Goal: Task Accomplishment & Management: Manage account settings

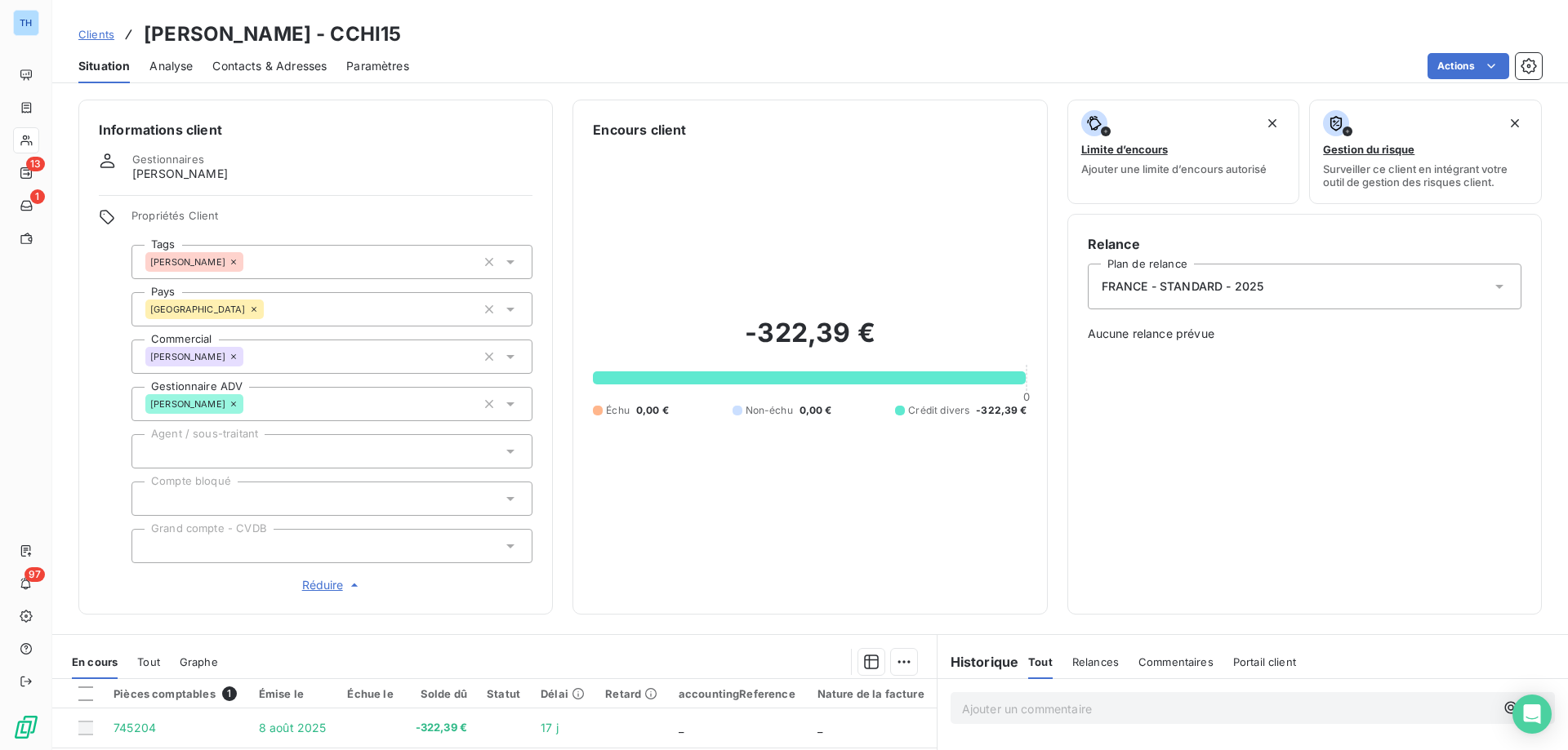
click at [89, 32] on span "Clients" at bounding box center [97, 34] width 36 height 13
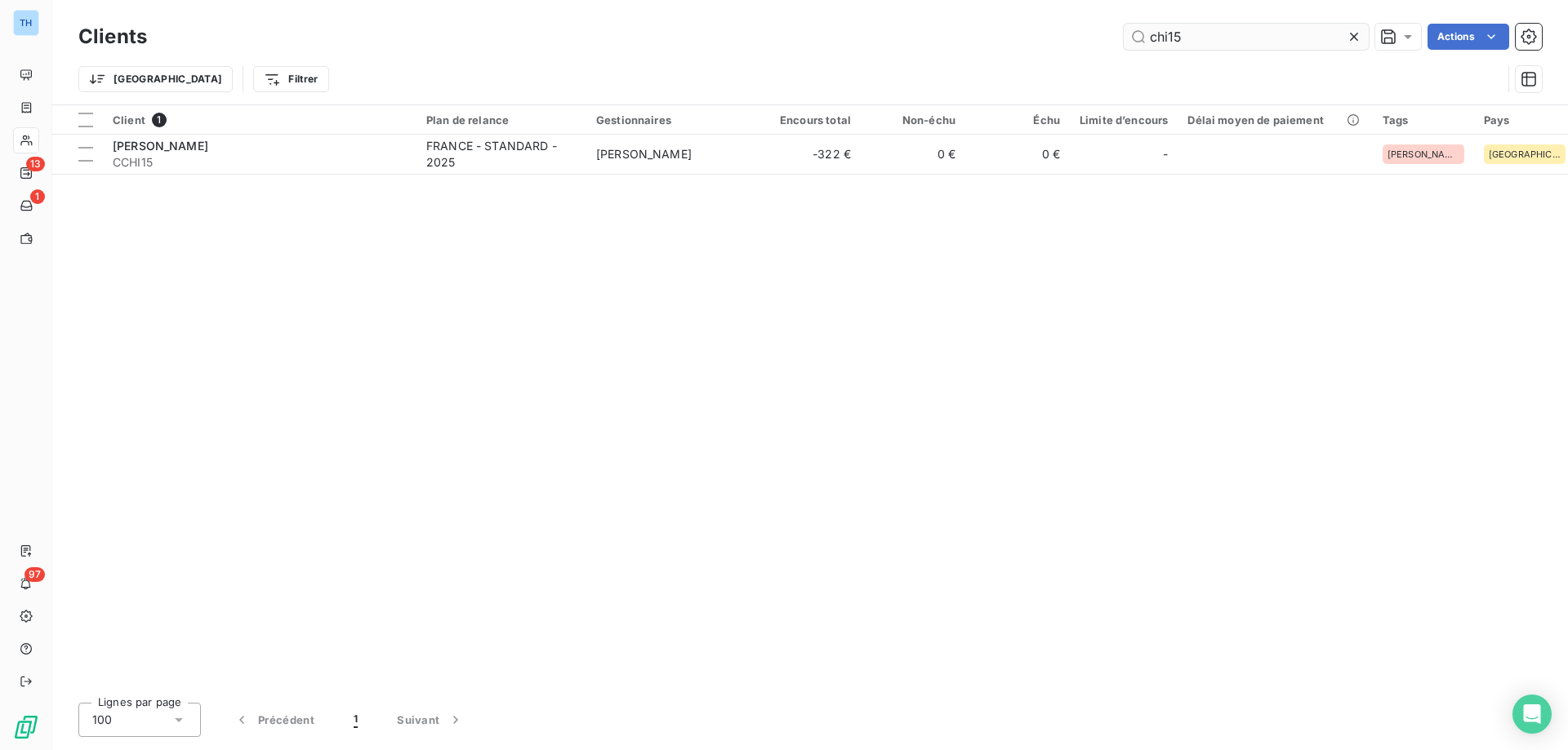
click at [1198, 35] on input "chi15" at bounding box center [1246, 37] width 245 height 26
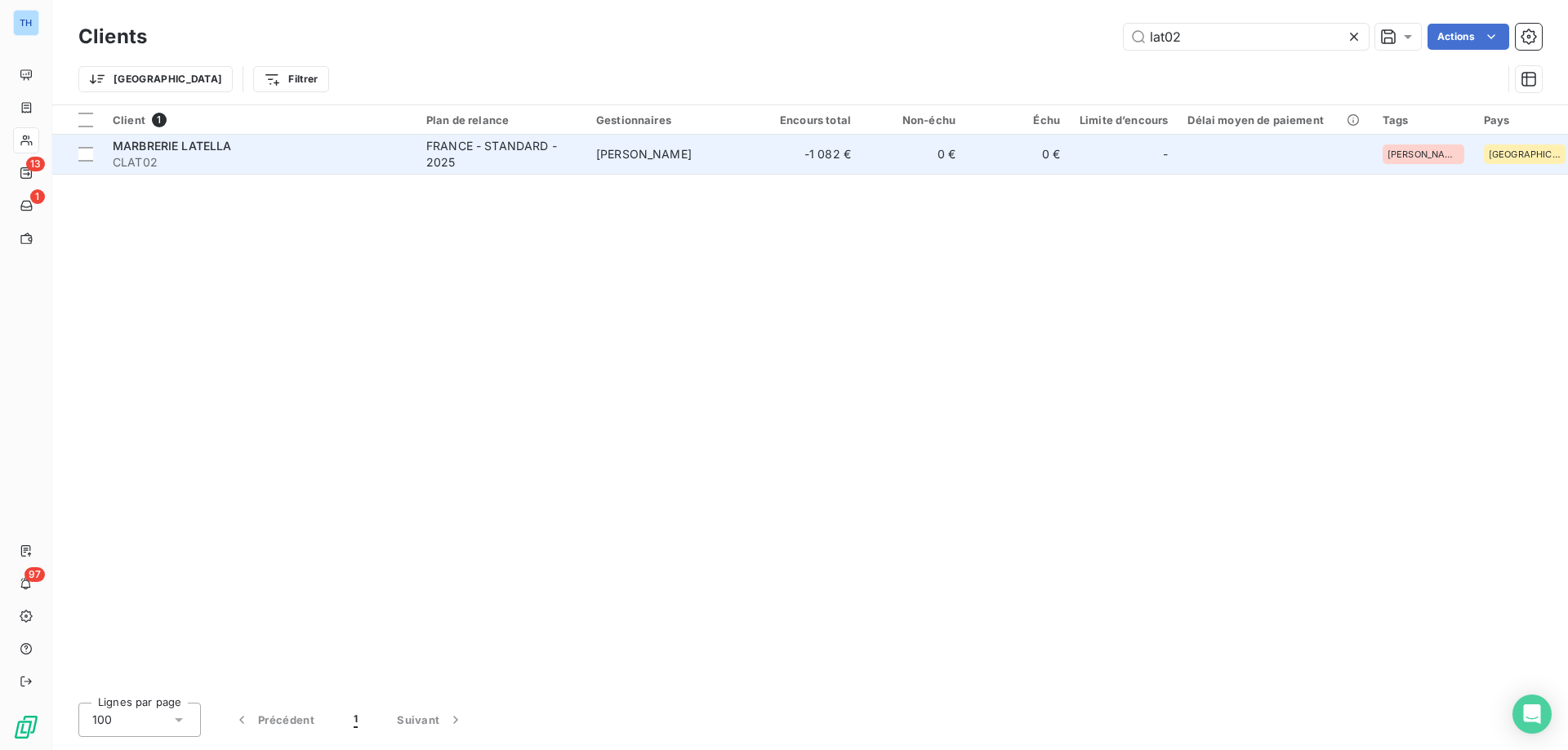
type input "lat02"
click at [545, 164] on div "FRANCE - STANDARD - 2025" at bounding box center [501, 154] width 150 height 33
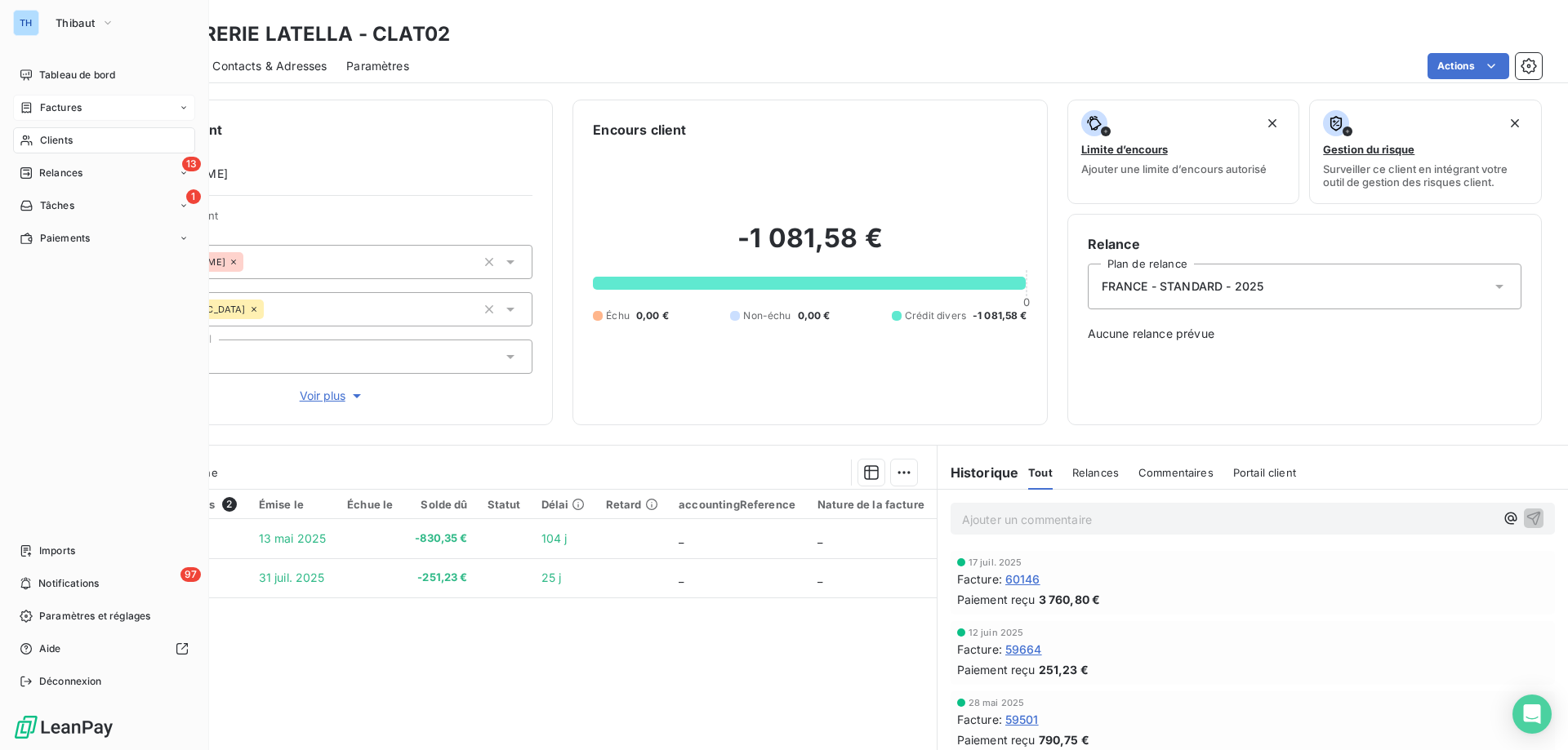
drag, startPoint x: 36, startPoint y: 107, endPoint x: 152, endPoint y: 116, distance: 116.3
click at [36, 107] on div "Factures" at bounding box center [51, 108] width 62 height 15
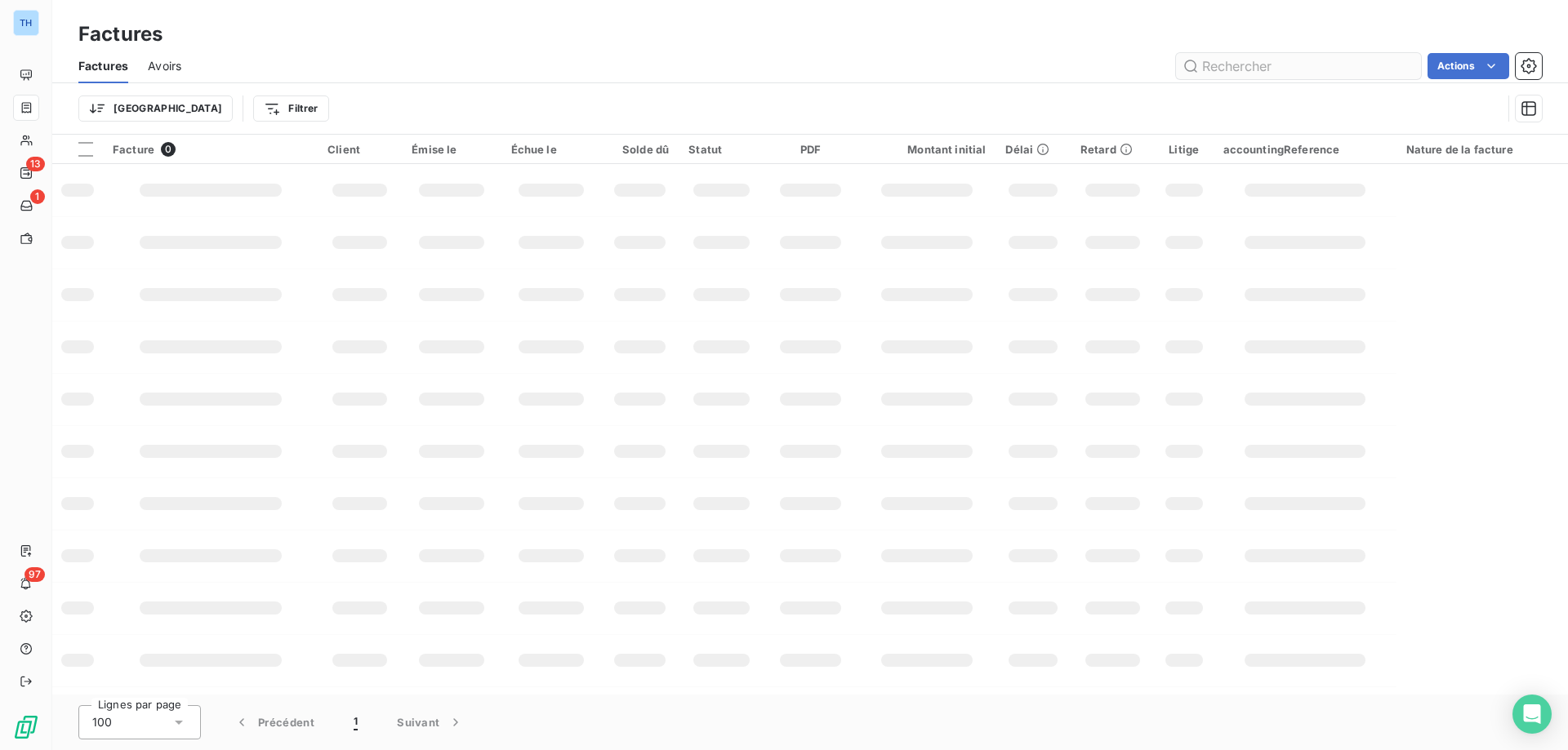
click at [1262, 62] on input "text" at bounding box center [1298, 66] width 245 height 26
type input "59920"
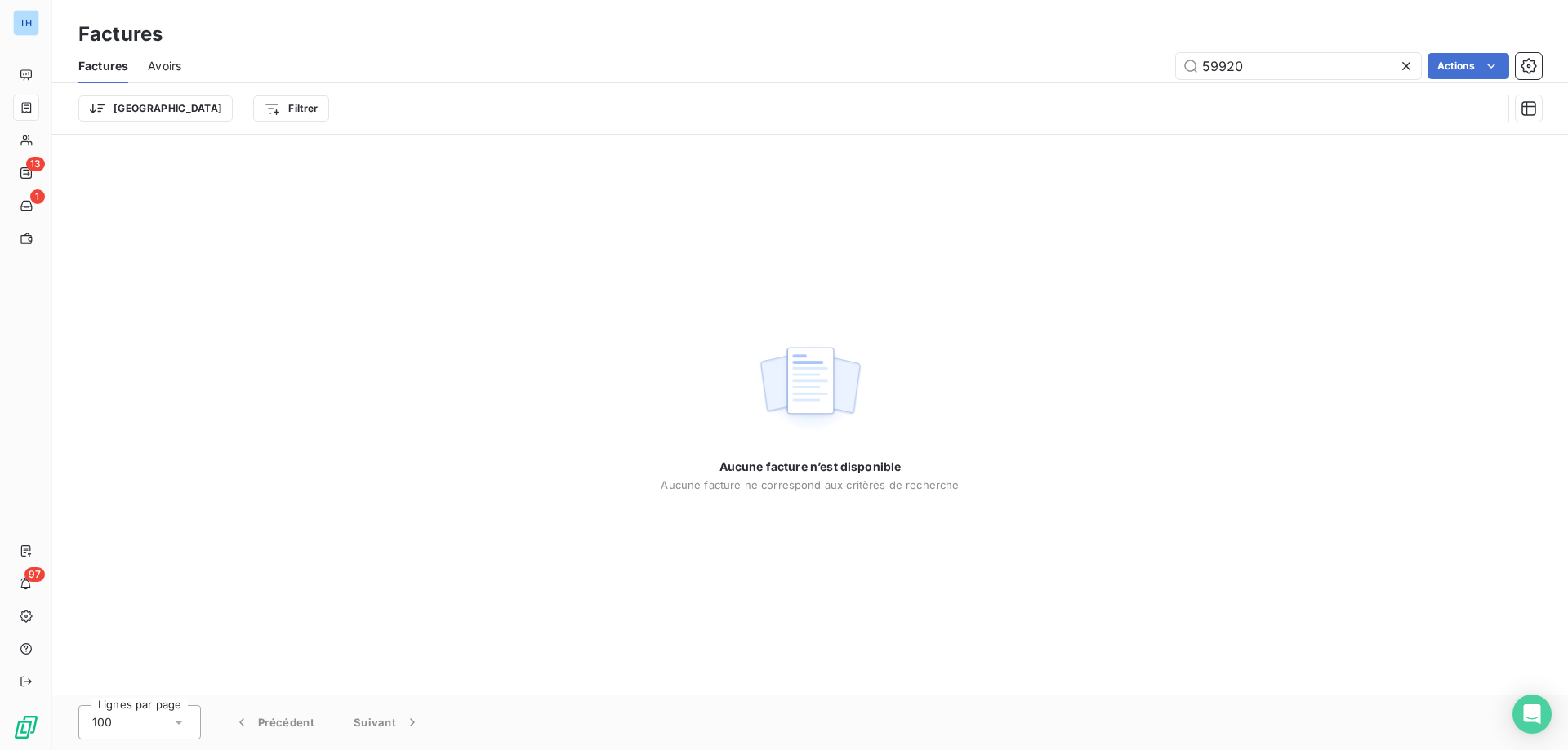
click at [160, 55] on div "Avoirs" at bounding box center [164, 66] width 34 height 34
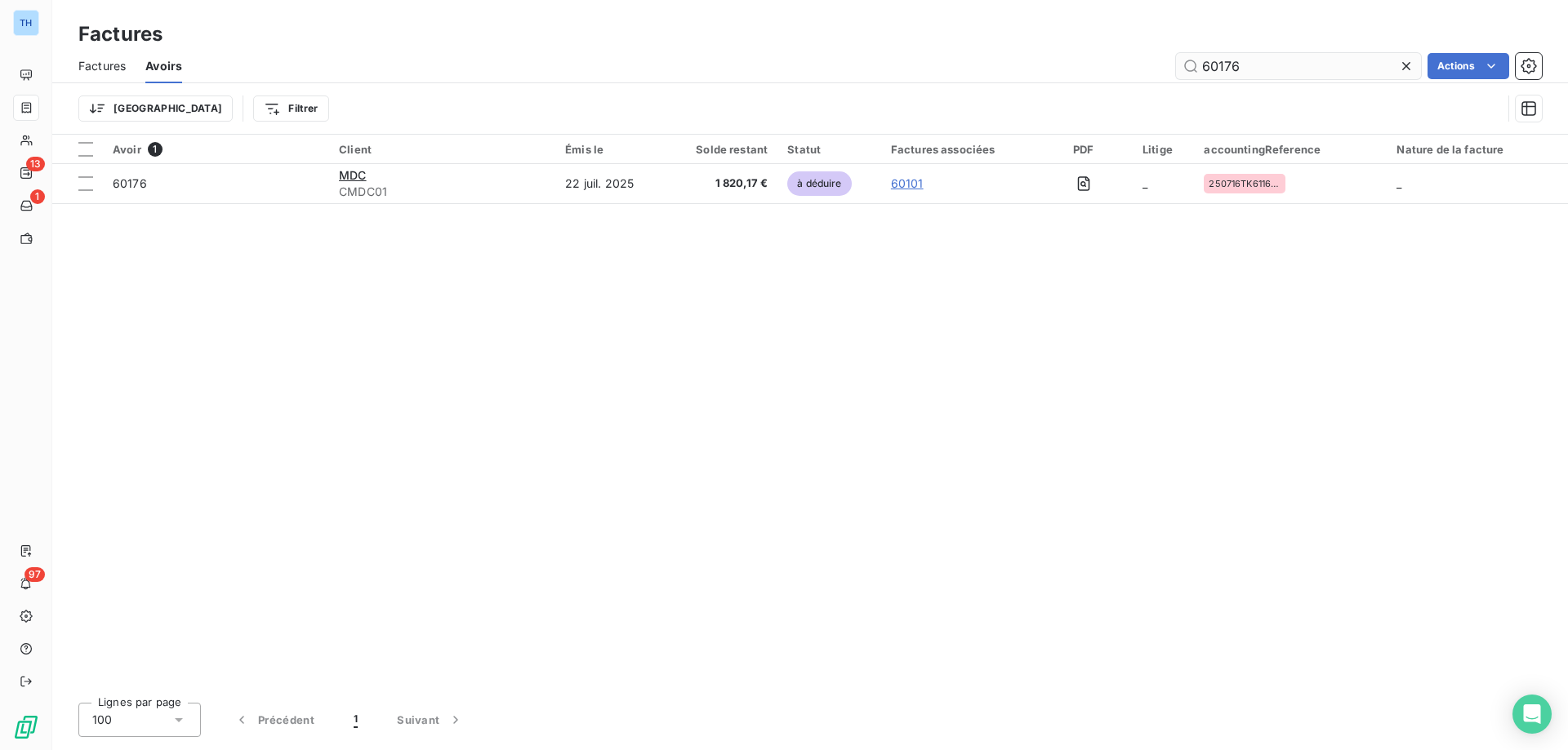
click at [1281, 61] on input "60176" at bounding box center [1298, 66] width 245 height 26
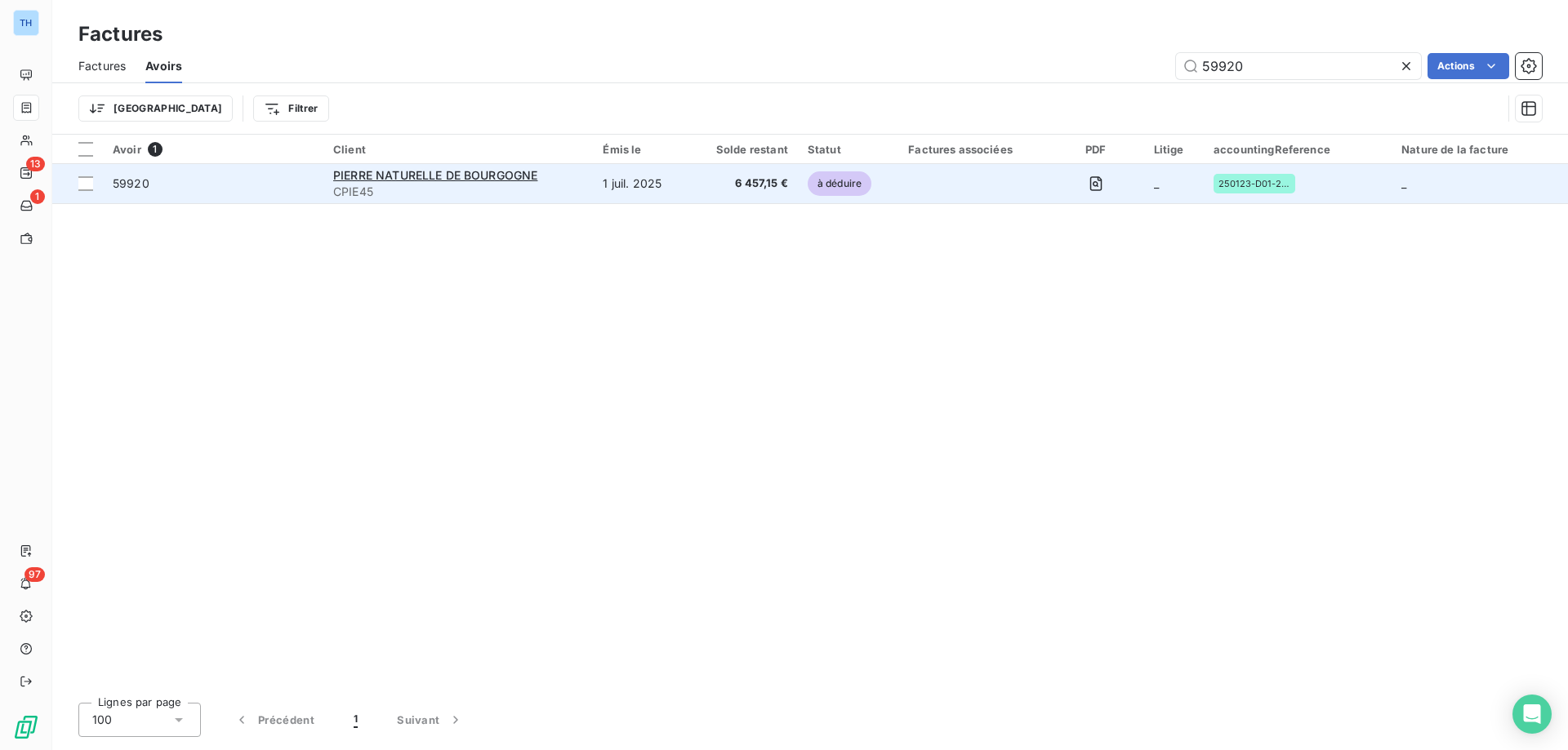
type input "59920"
click at [628, 189] on td "1 juil. 2025" at bounding box center [640, 184] width 95 height 39
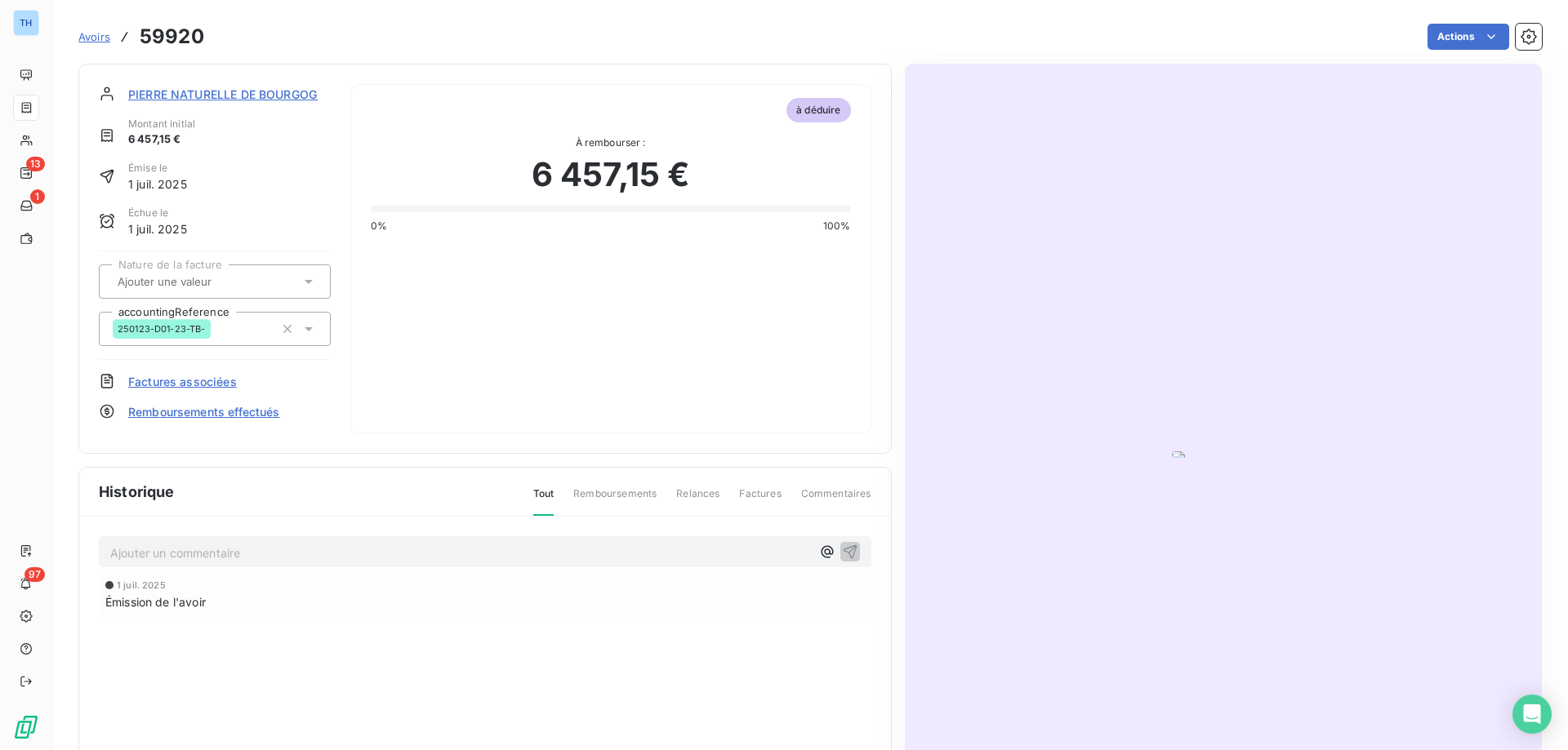
click at [241, 92] on span "PIERRE NATURELLE DE BOURGOGNE" at bounding box center [230, 94] width 204 height 17
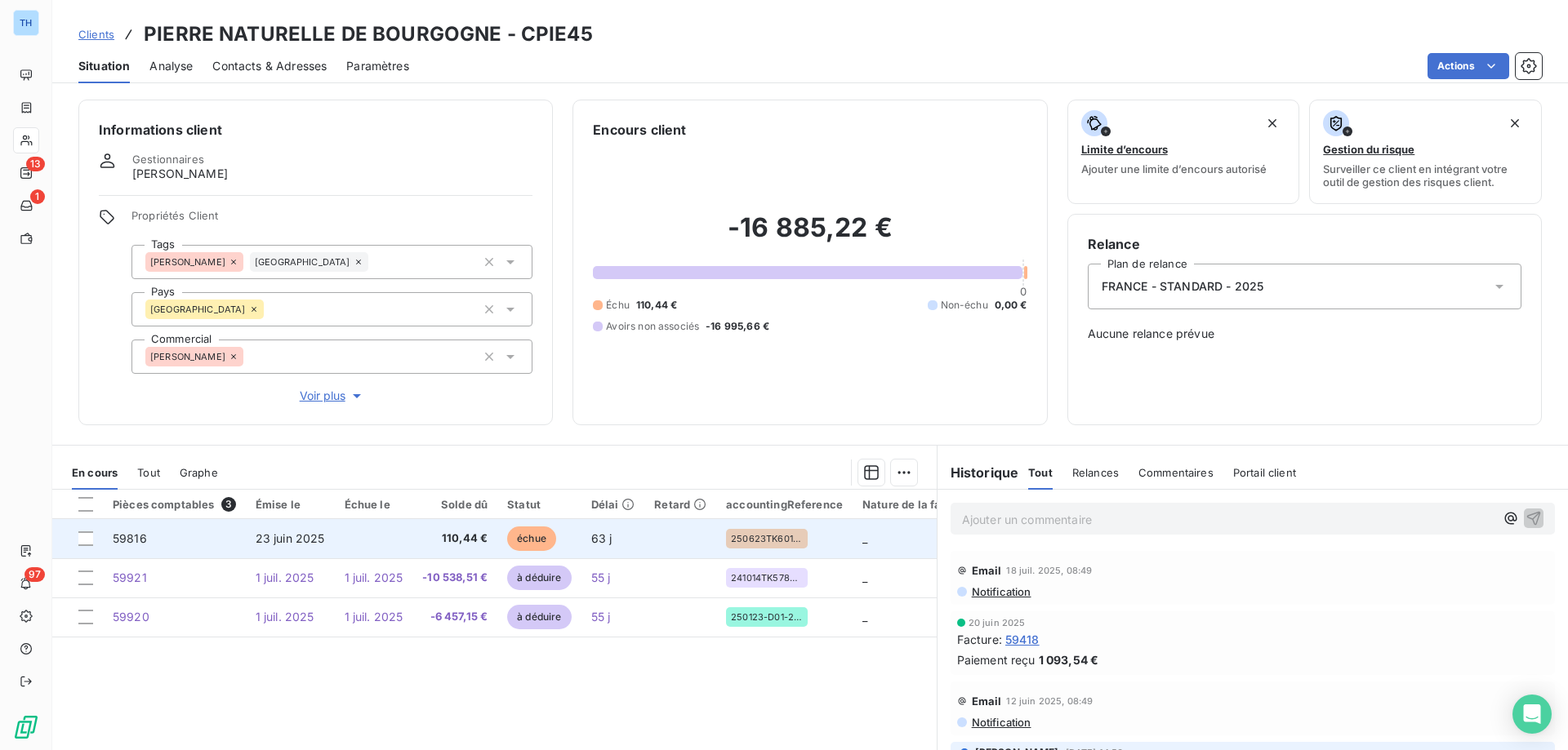
click at [449, 533] on span "110,44 €" at bounding box center [455, 539] width 66 height 16
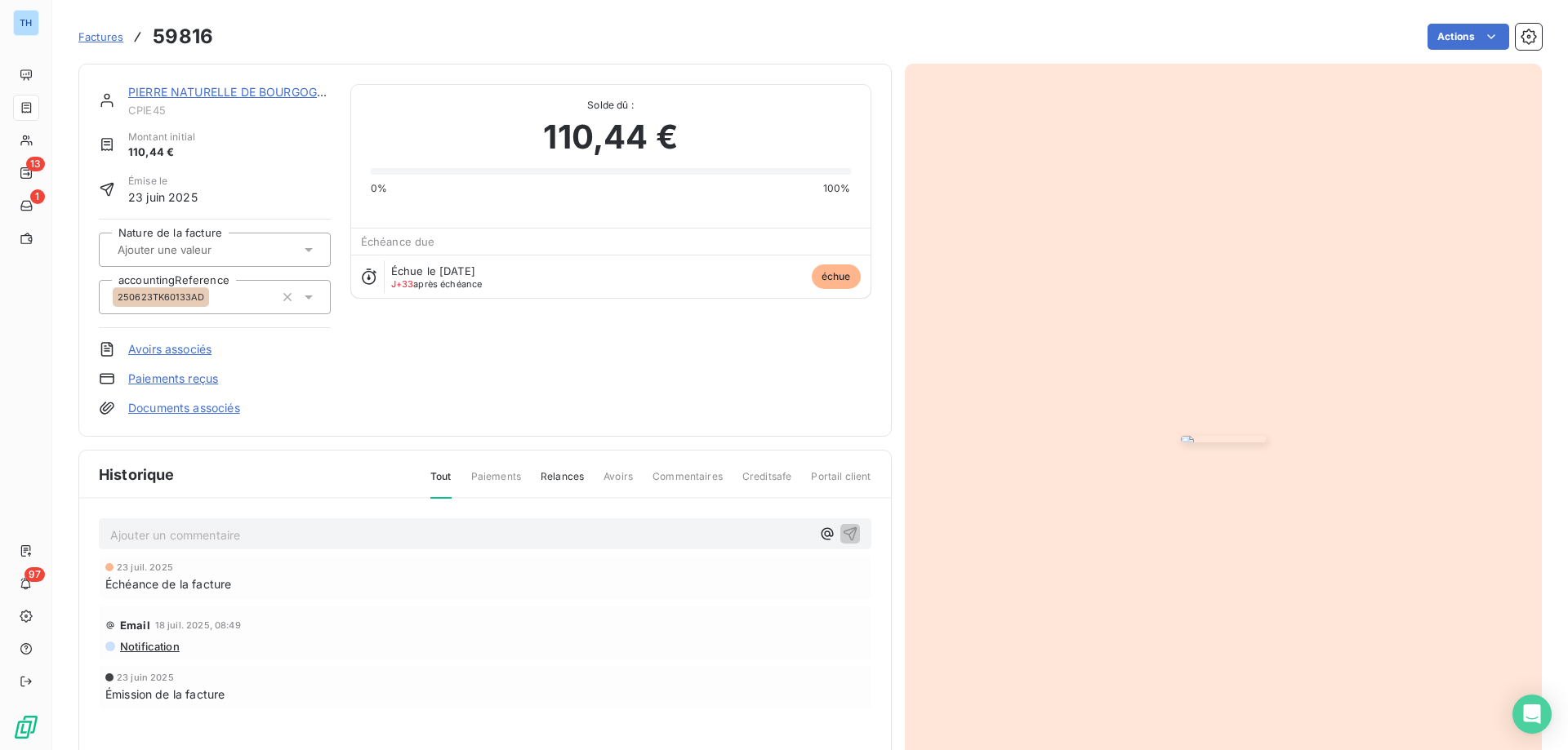
click at [248, 89] on link "PIERRE NATURELLE DE BOURGOGNE" at bounding box center [230, 92] width 204 height 14
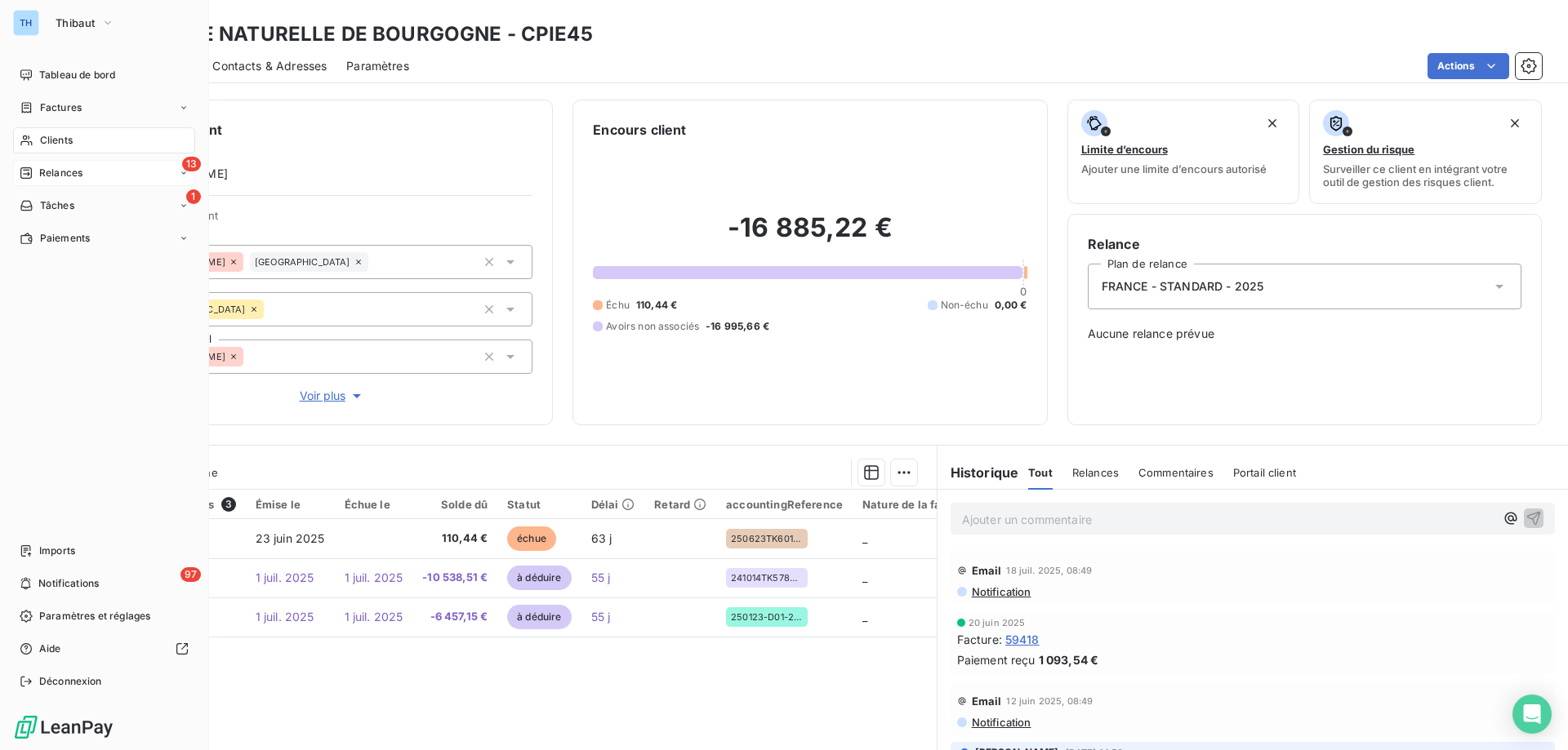
click at [61, 170] on span "Relances" at bounding box center [61, 173] width 43 height 15
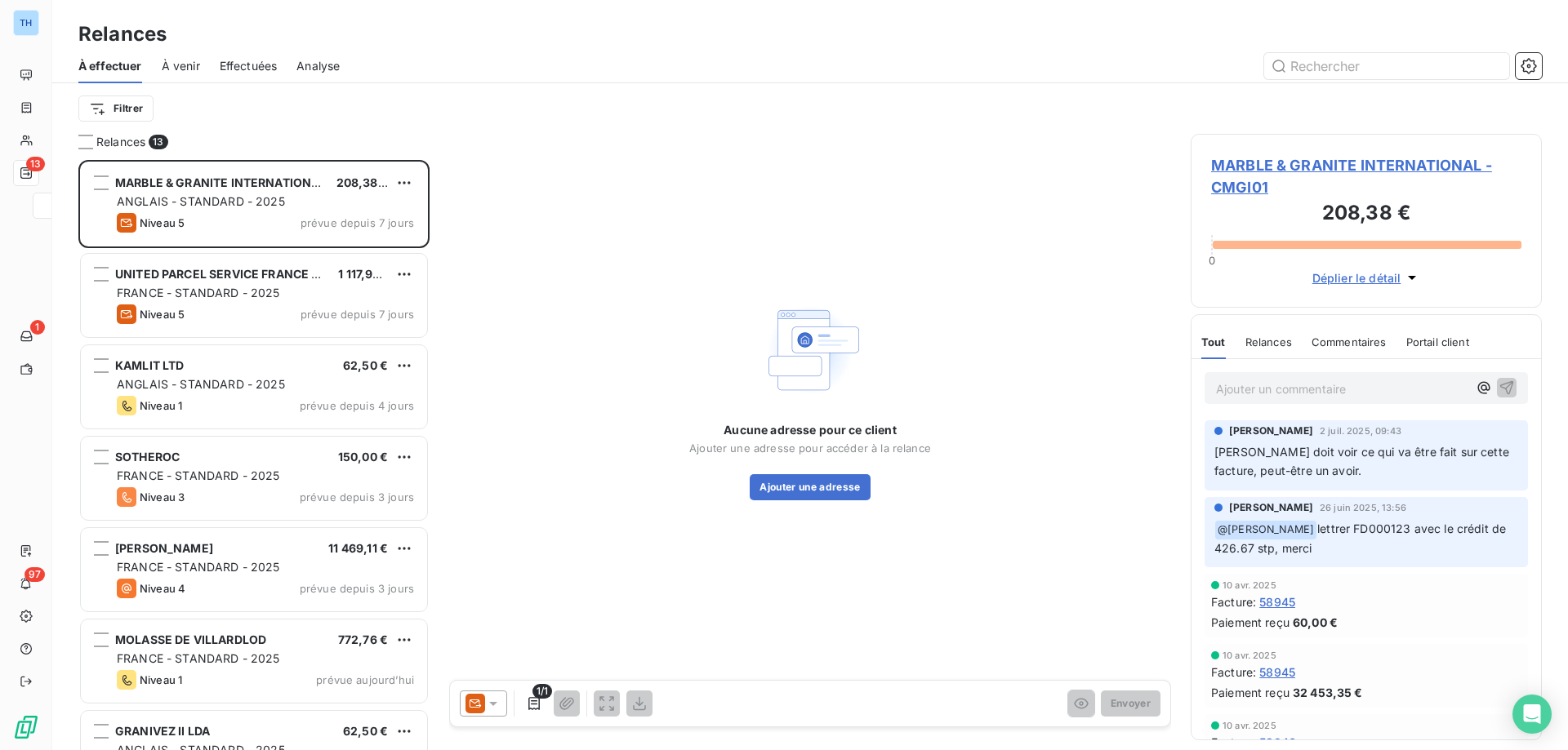
scroll to position [578, 339]
click at [142, 107] on html "TH 13 1 97 Relances À effectuer À venir Effectuées Analyse Filtrer Relances 13 …" at bounding box center [784, 375] width 1568 height 750
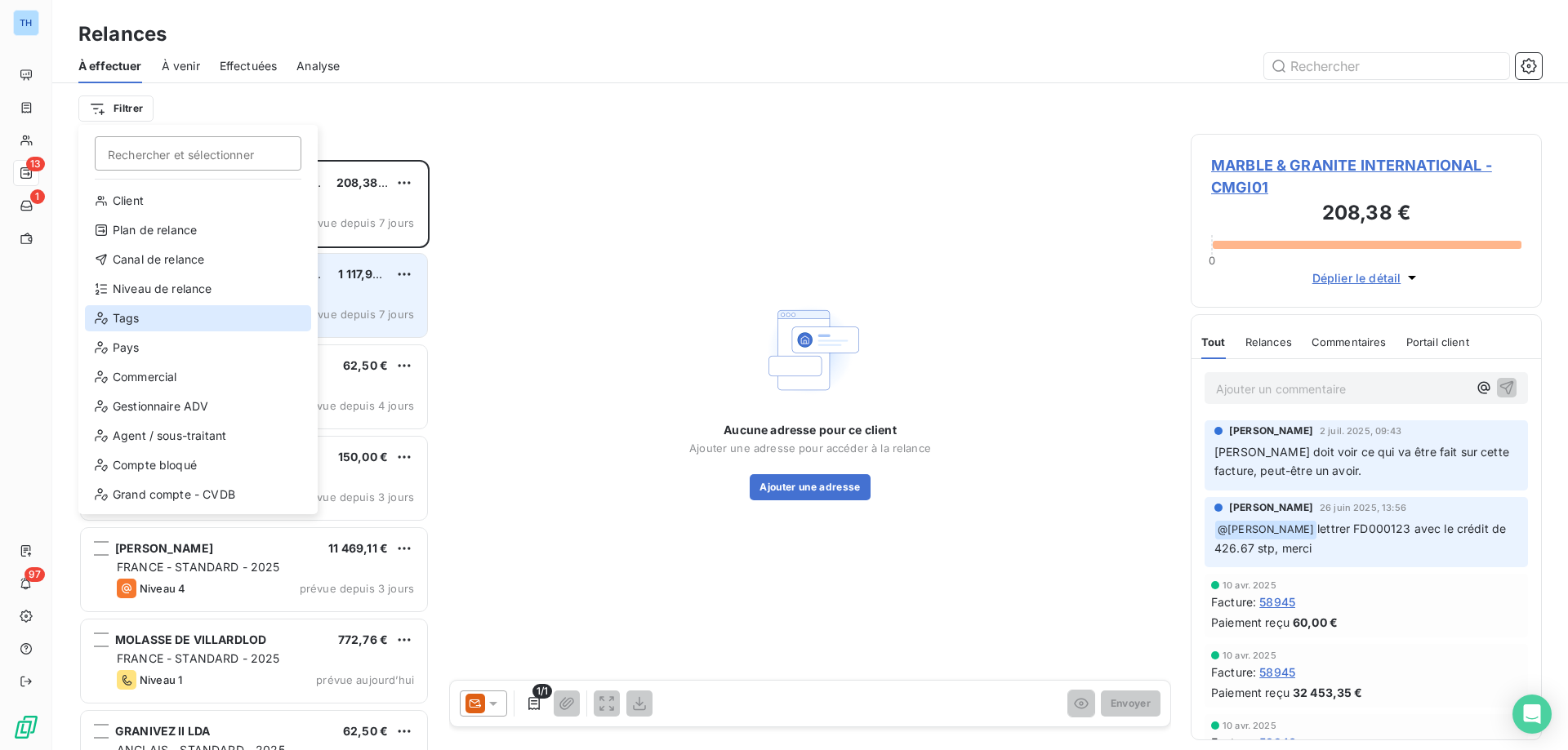
click at [132, 318] on div "Tags" at bounding box center [198, 319] width 226 height 26
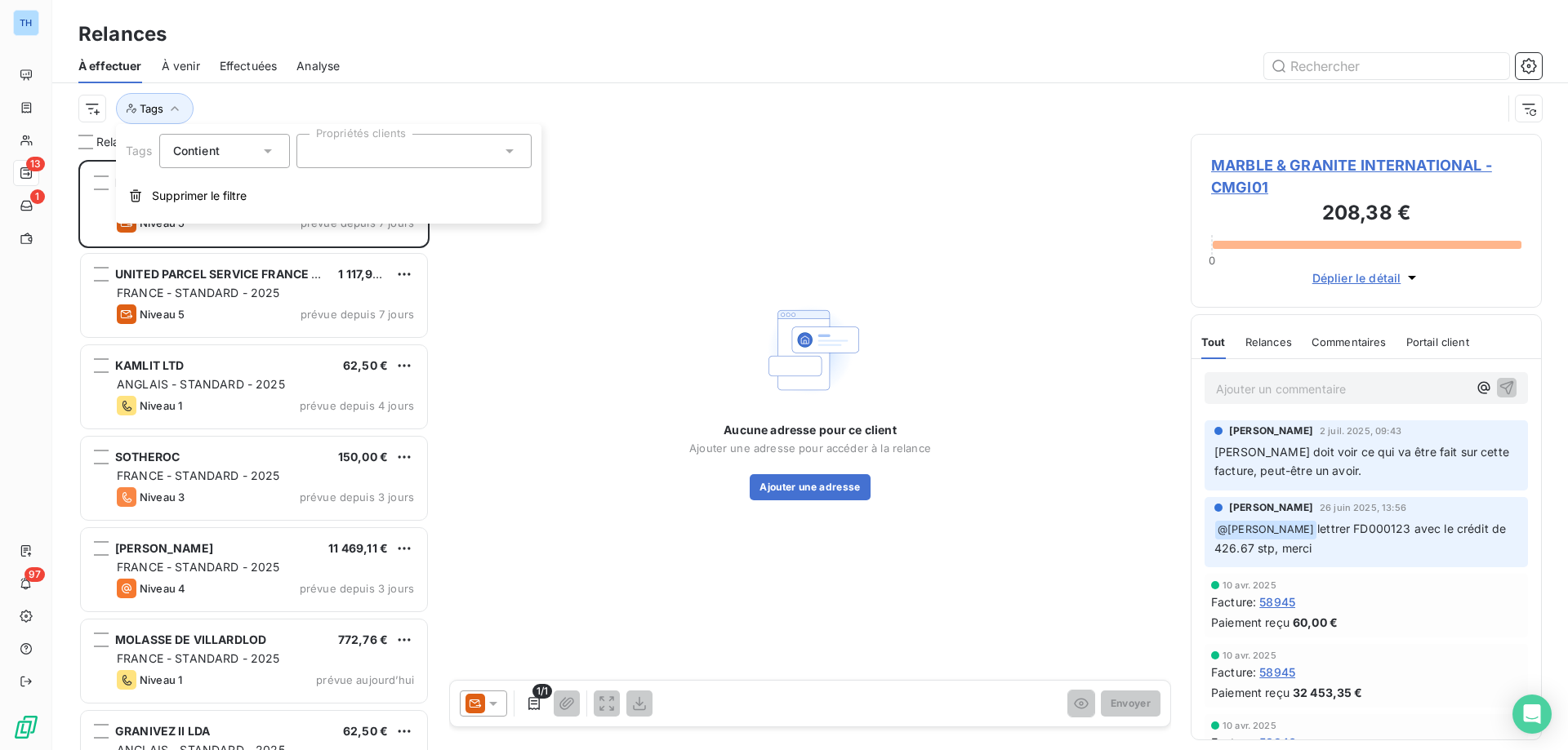
click at [351, 157] on div at bounding box center [414, 151] width 235 height 34
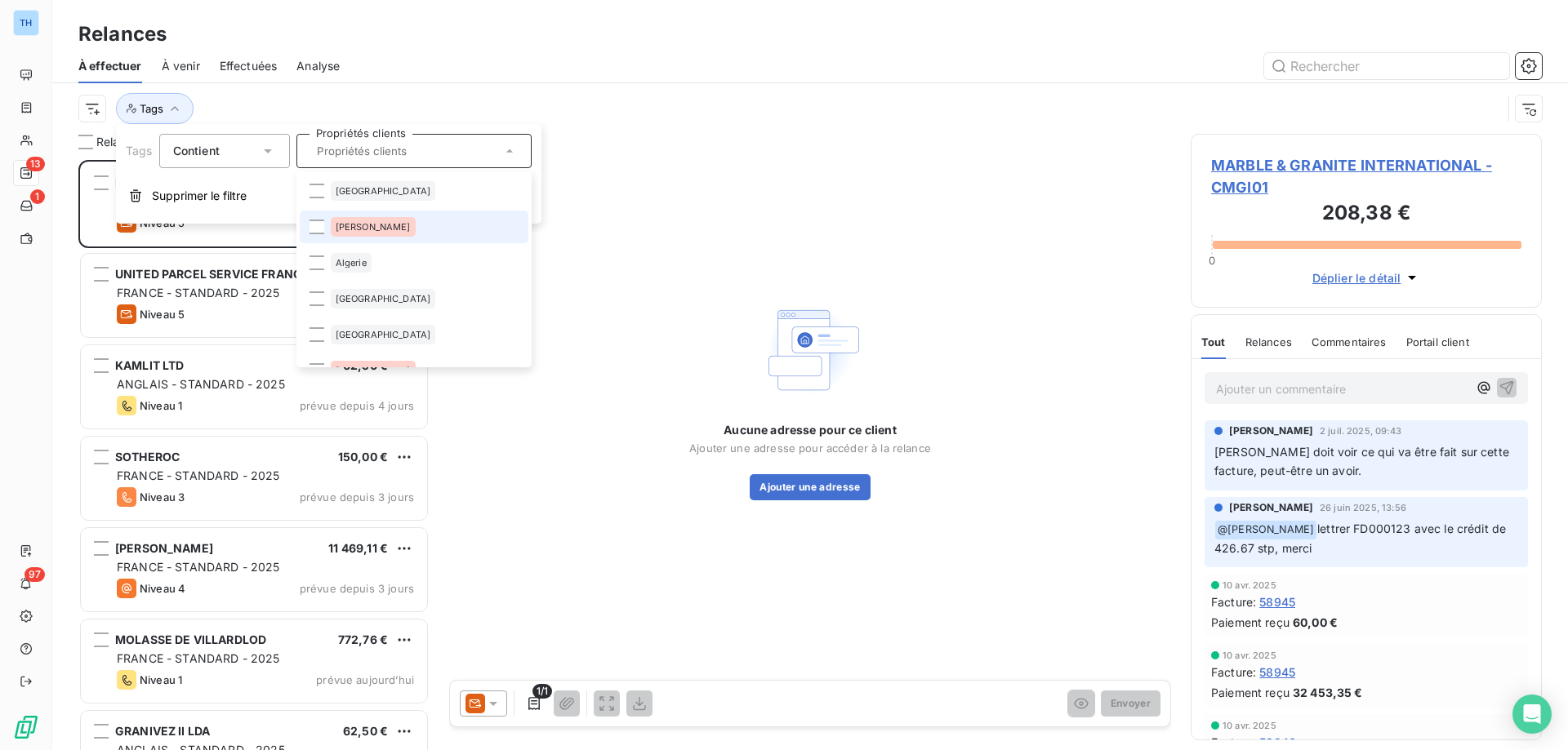
click at [414, 230] on li "[PERSON_NAME]" at bounding box center [414, 227] width 229 height 33
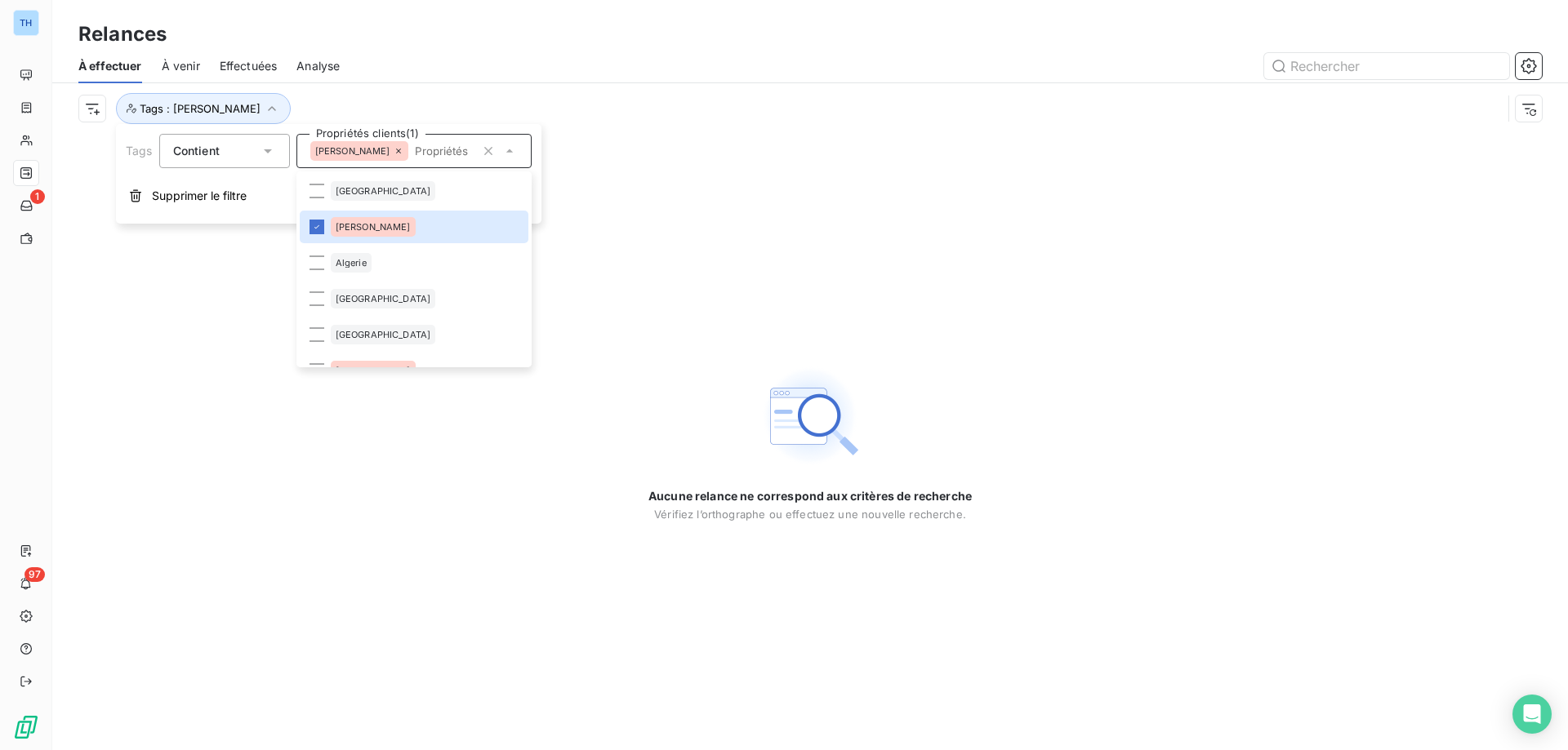
click at [375, 78] on div at bounding box center [950, 66] width 1182 height 26
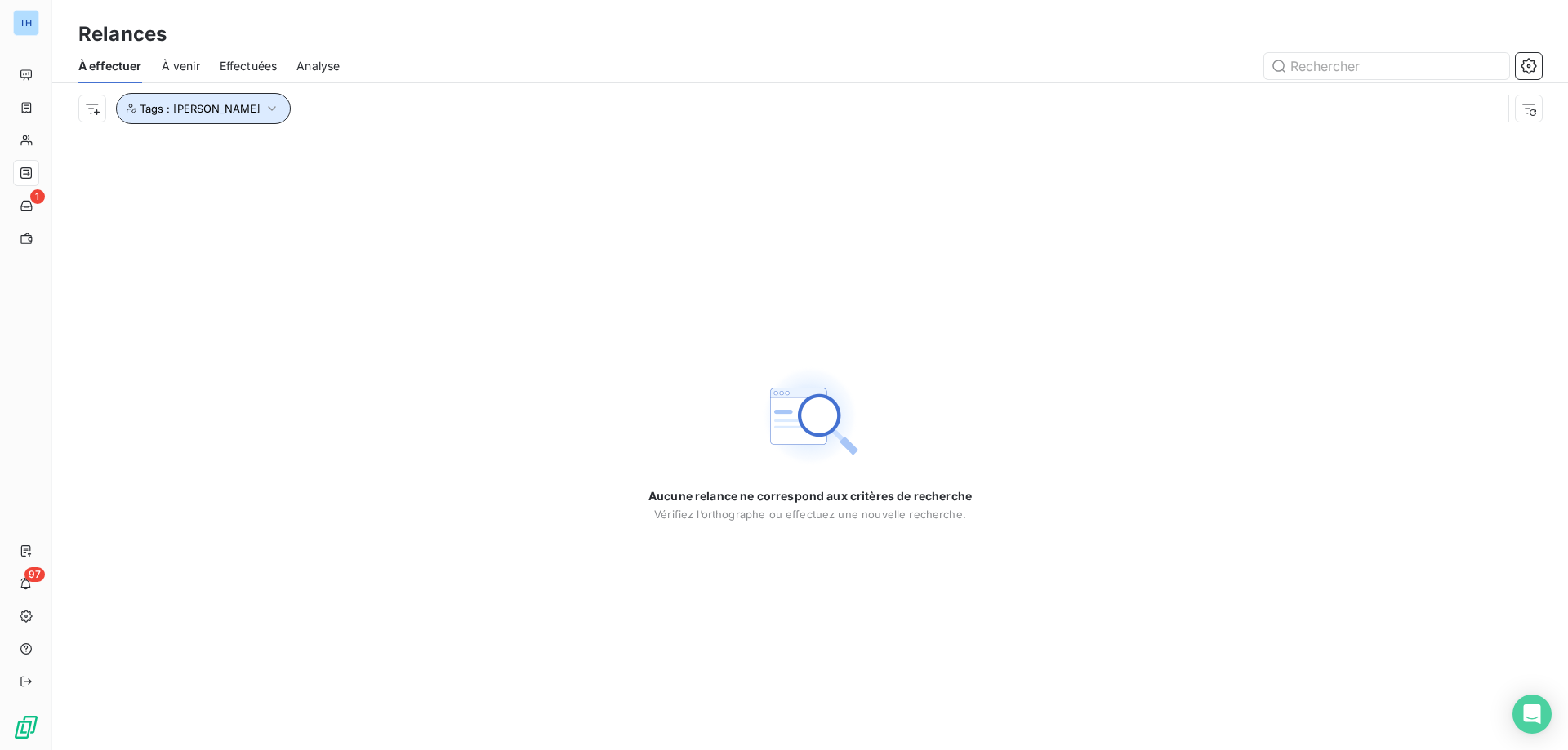
click at [268, 107] on icon "button" at bounding box center [272, 108] width 8 height 5
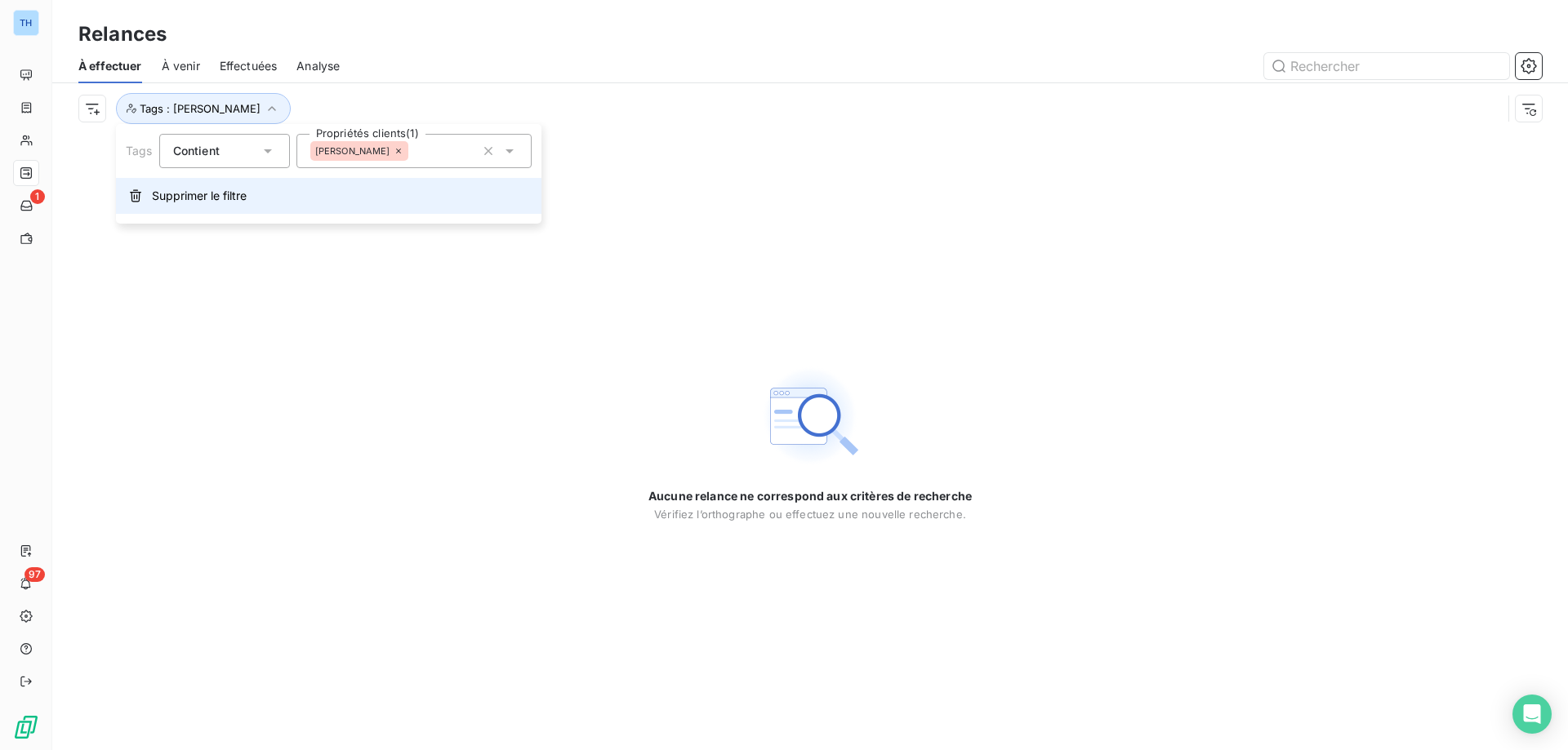
click at [270, 197] on button "Supprimer le filtre" at bounding box center [328, 196] width 425 height 36
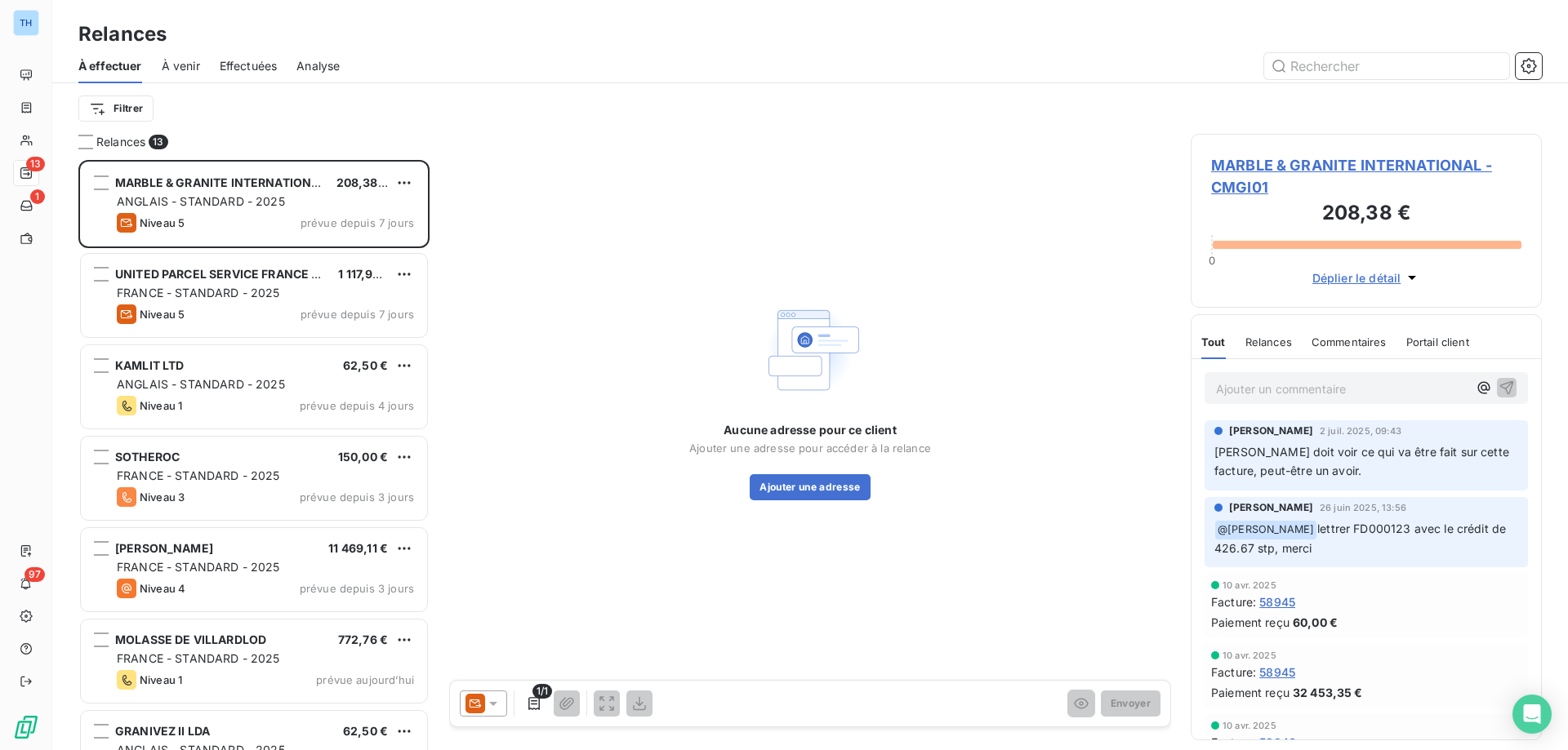
scroll to position [578, 339]
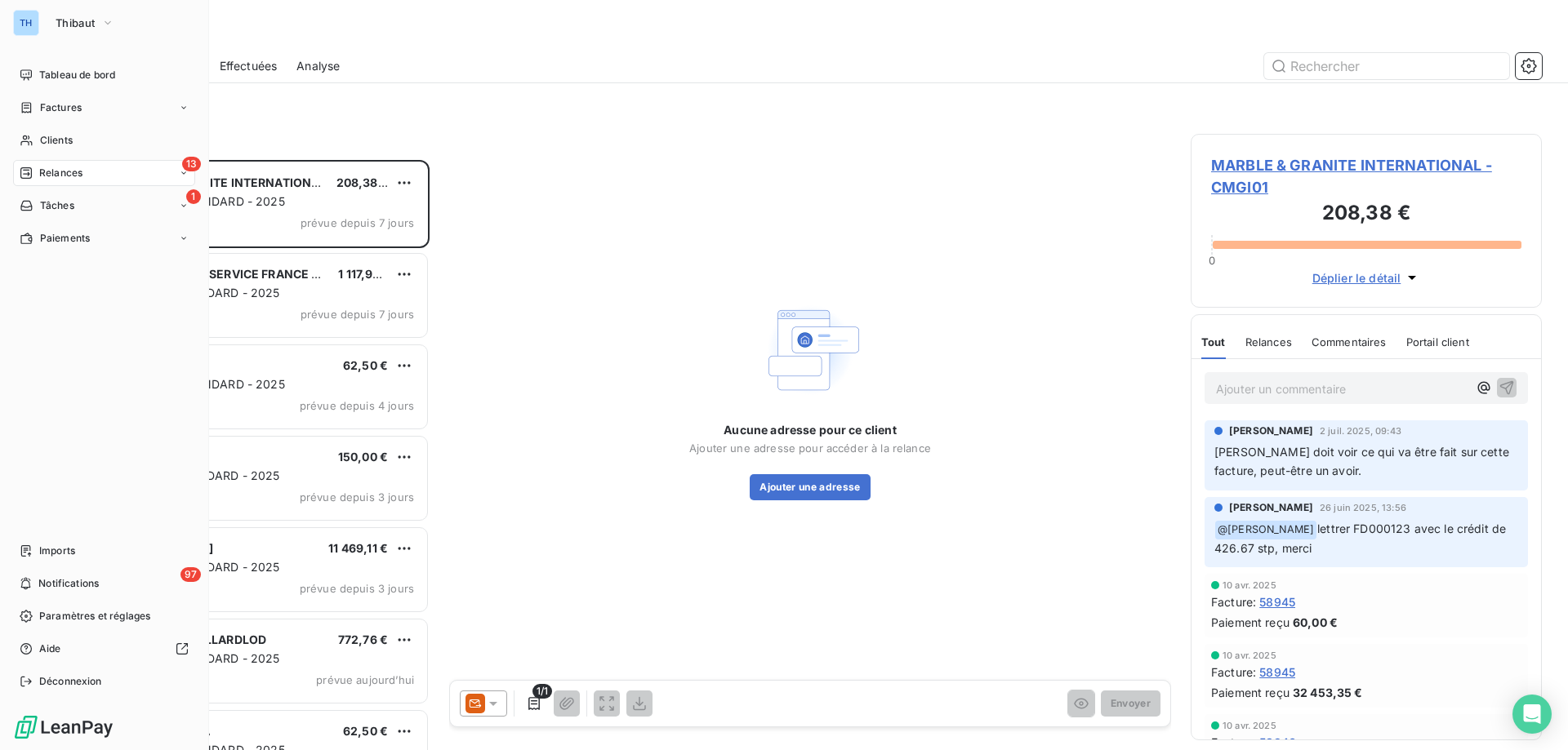
click at [38, 168] on div "Relances" at bounding box center [51, 173] width 63 height 15
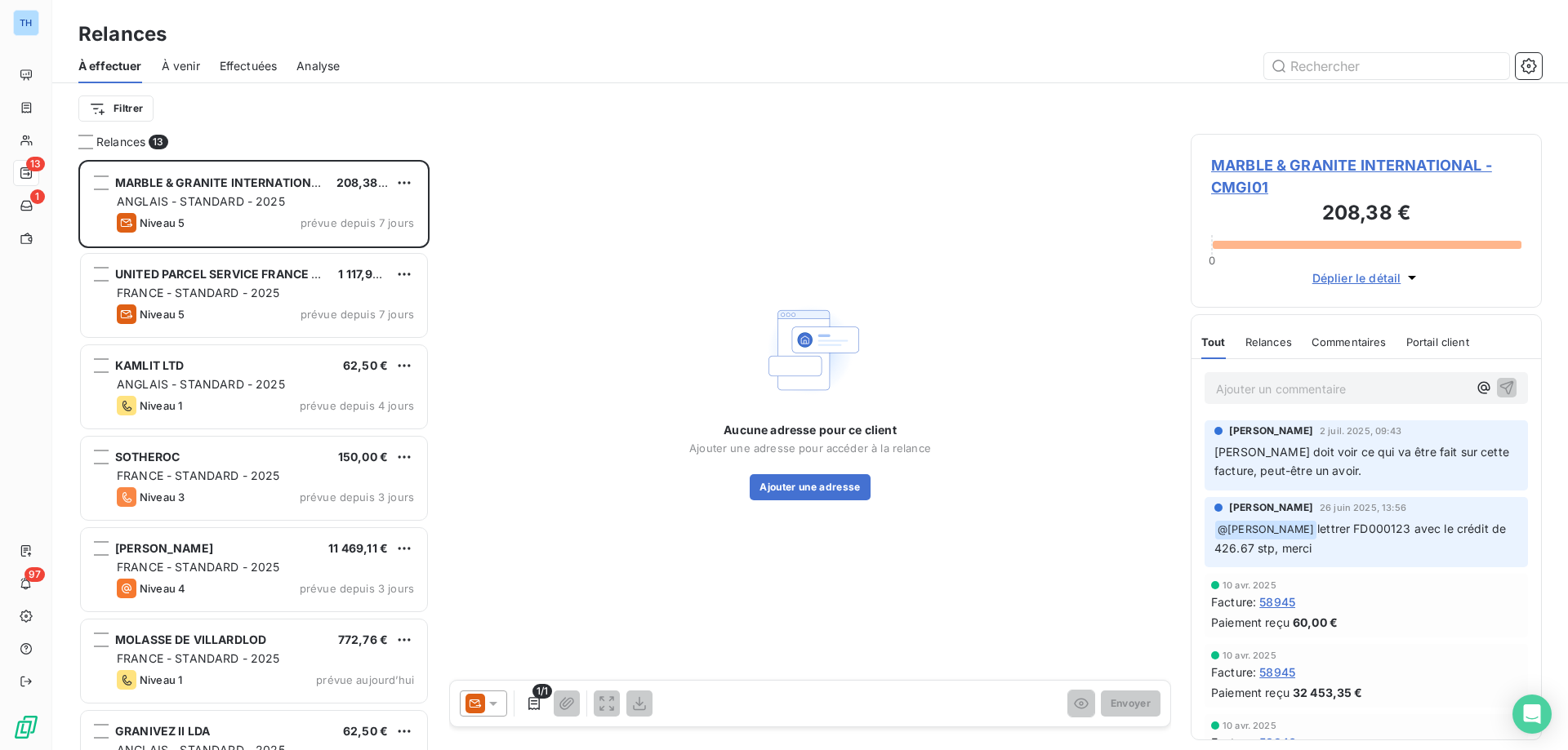
click at [319, 140] on div "Relances 13" at bounding box center [254, 142] width 351 height 16
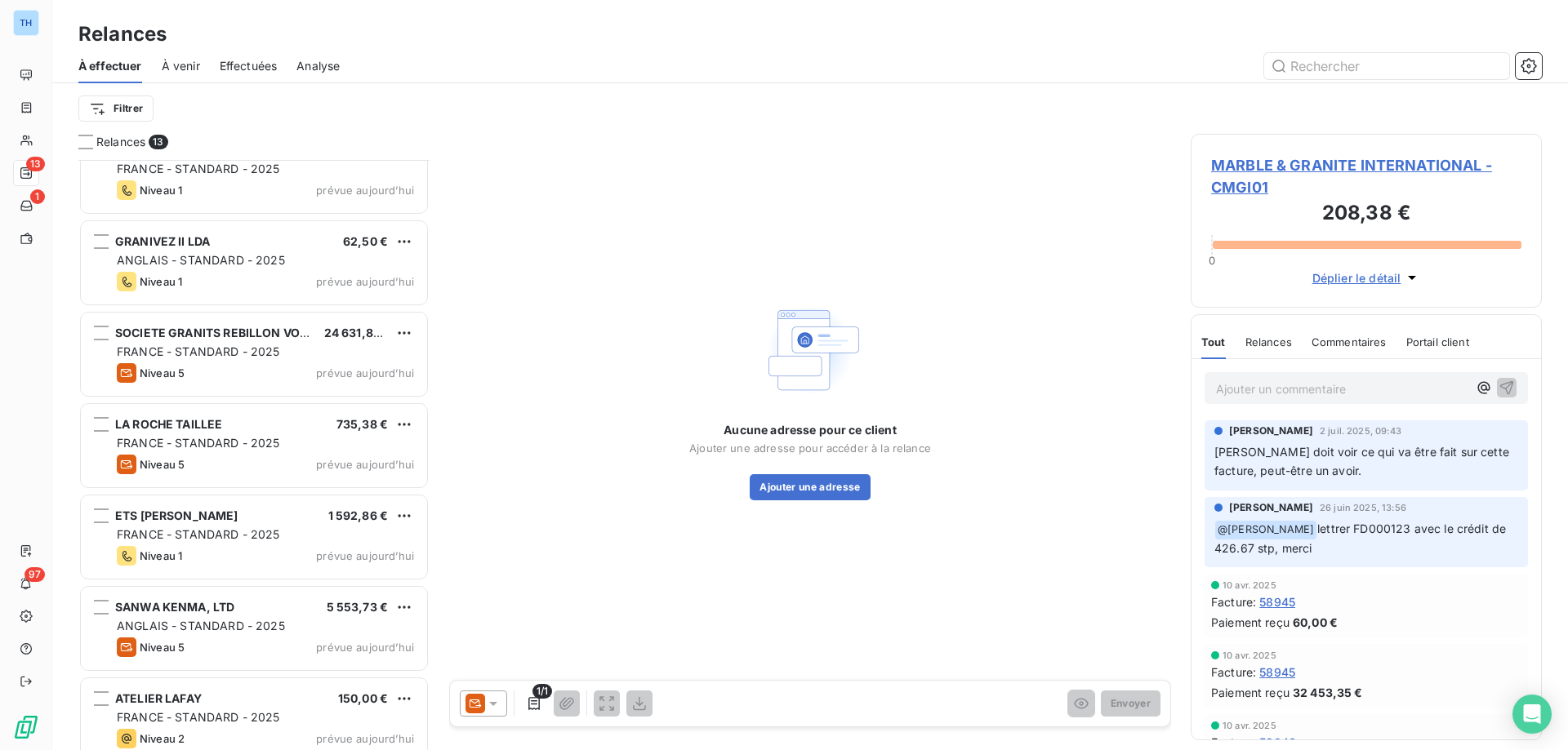
scroll to position [599, 0]
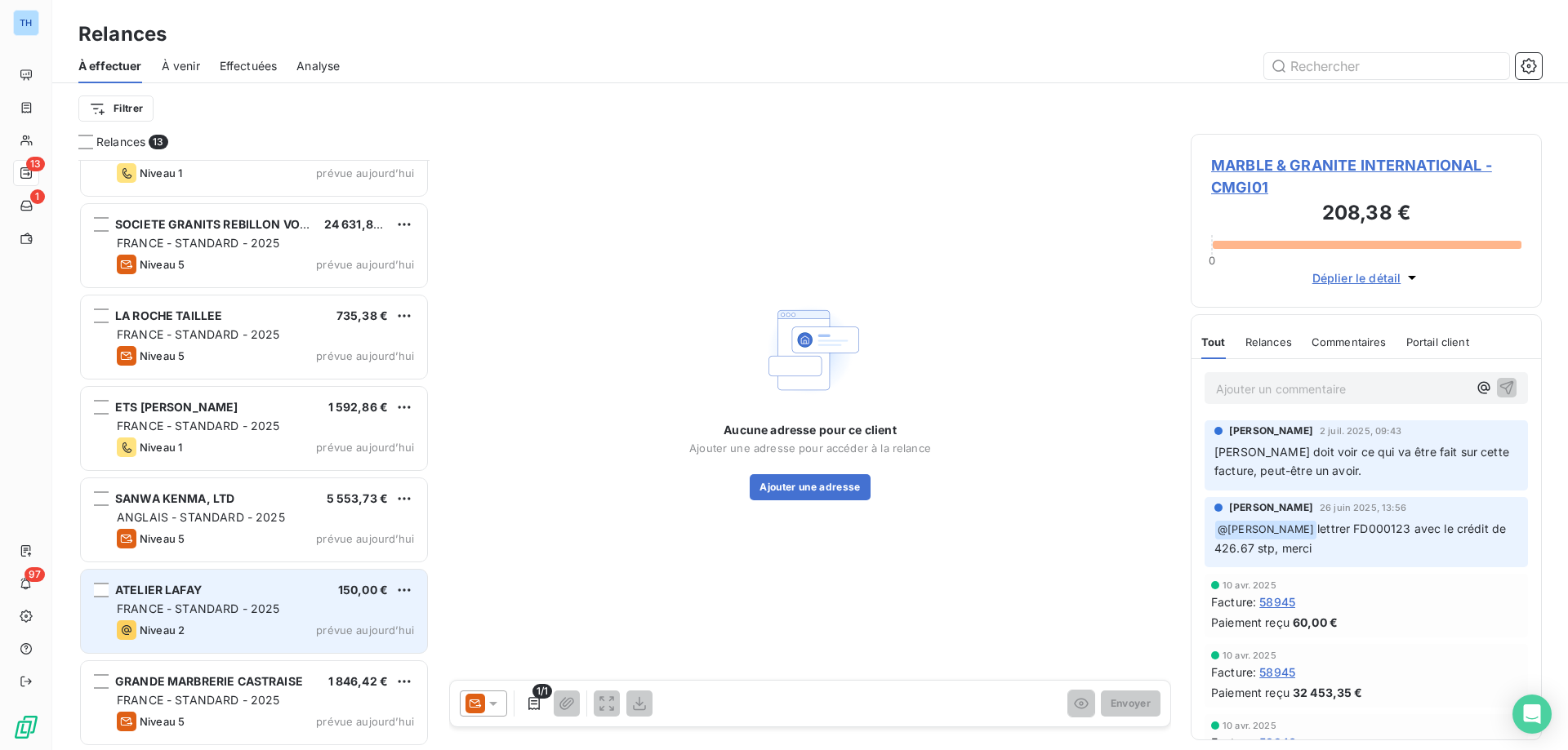
click at [288, 634] on div "Niveau 2 prévue aujourd’hui" at bounding box center [265, 630] width 298 height 20
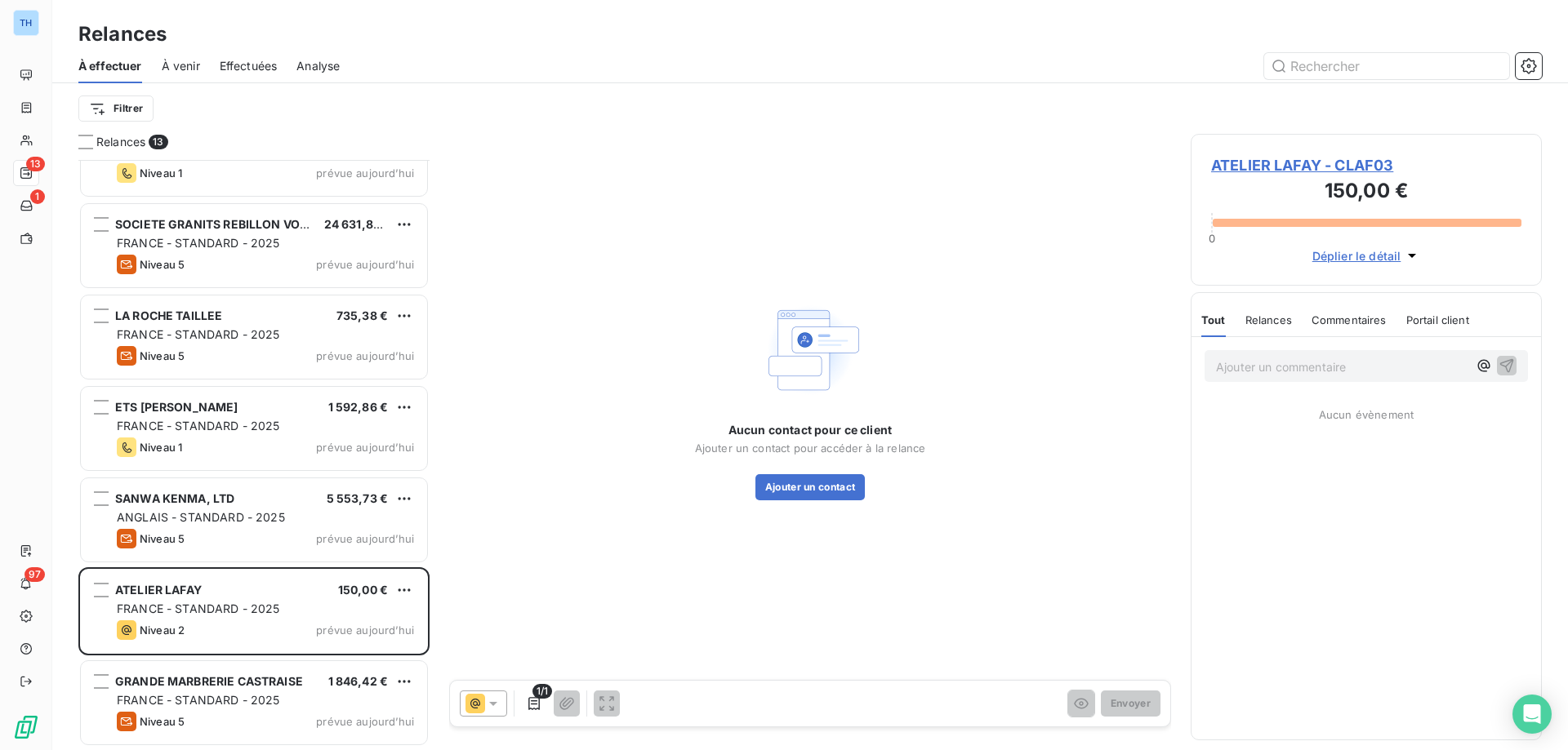
click at [1327, 168] on span "ATELIER LAFAY - CLAF03" at bounding box center [1366, 165] width 311 height 22
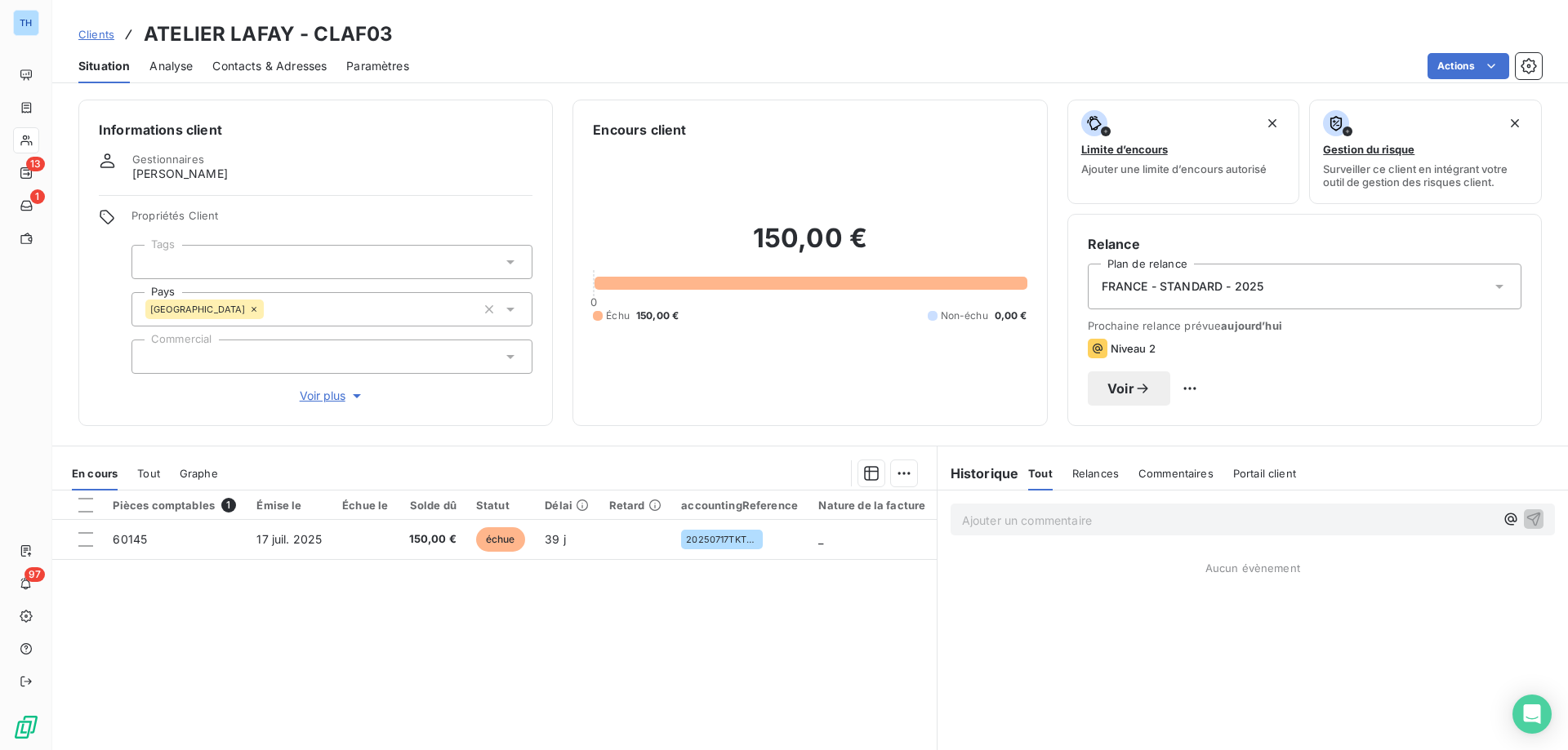
click at [304, 393] on span "Voir plus" at bounding box center [333, 396] width 66 height 16
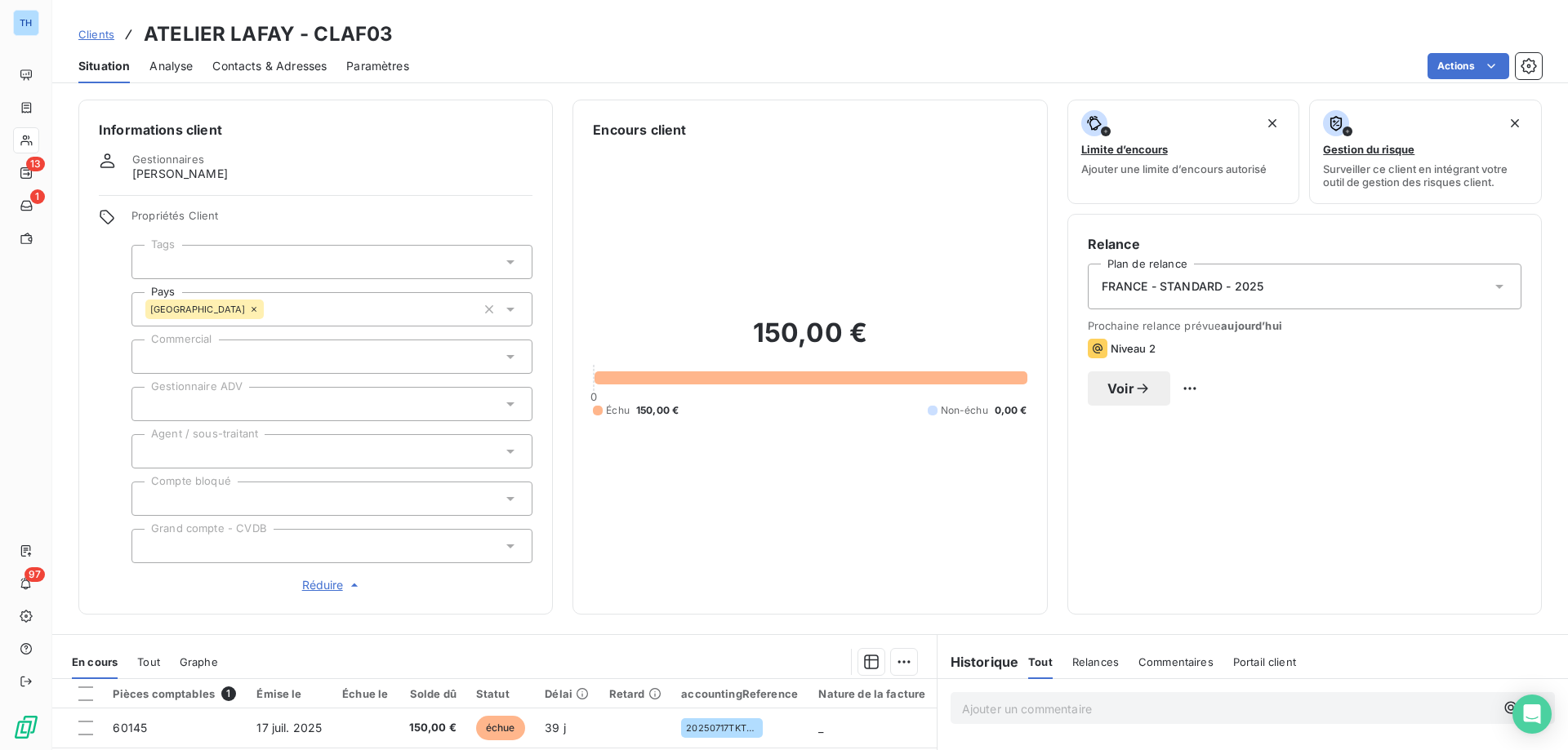
scroll to position [163, 0]
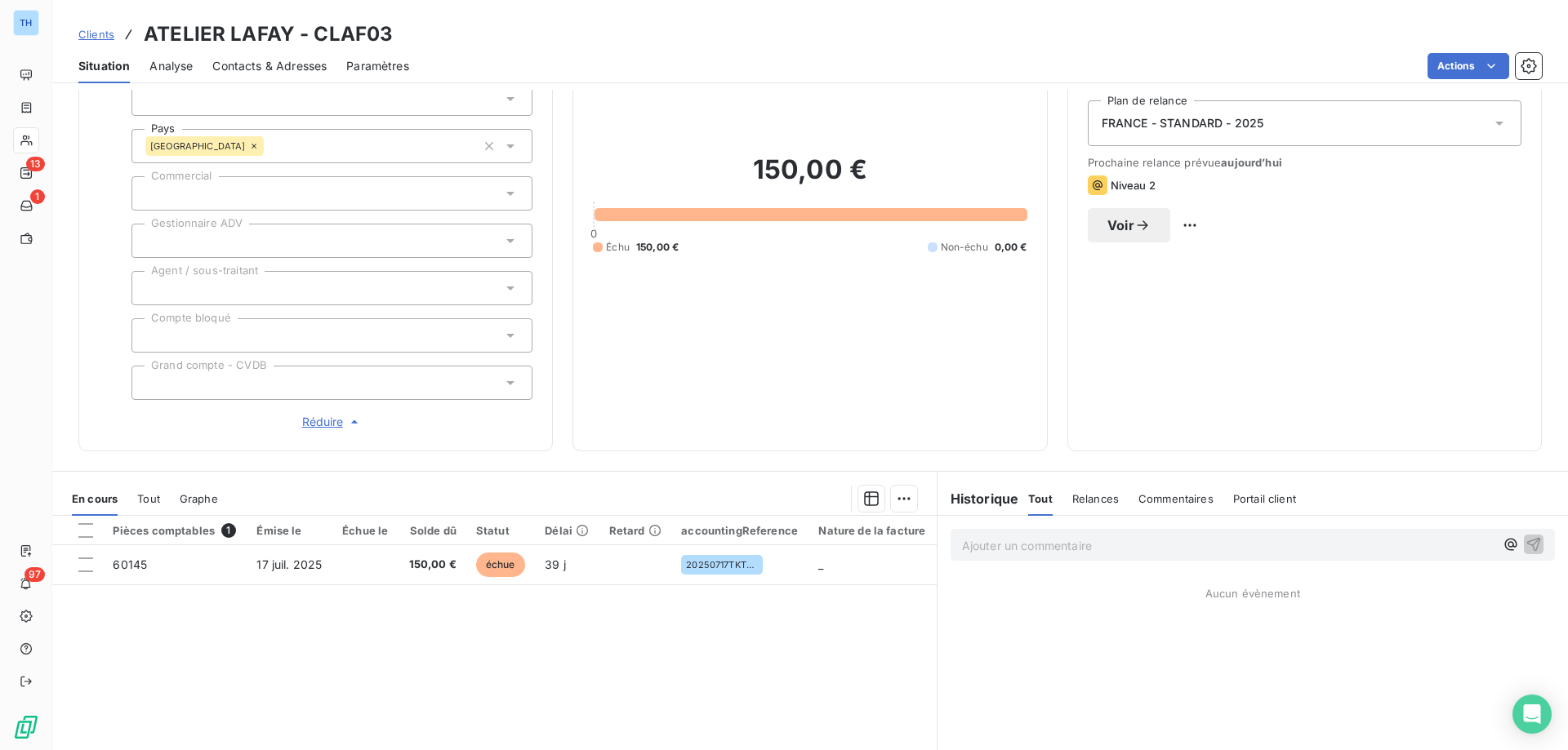
click at [276, 239] on div at bounding box center [331, 241] width 401 height 34
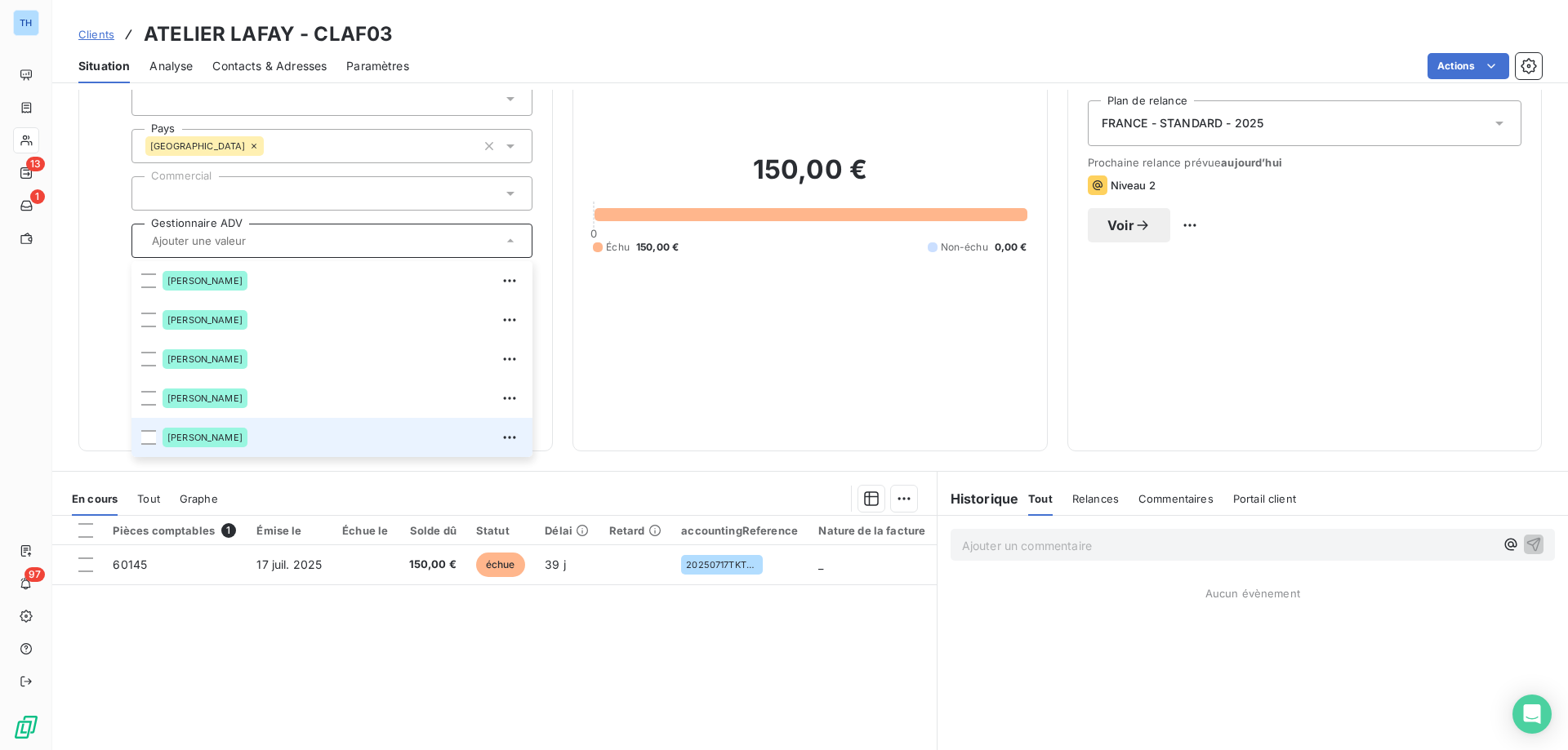
drag, startPoint x: 261, startPoint y: 431, endPoint x: 261, endPoint y: 420, distance: 11.0
click at [261, 431] on div "[PERSON_NAME]" at bounding box center [342, 438] width 360 height 26
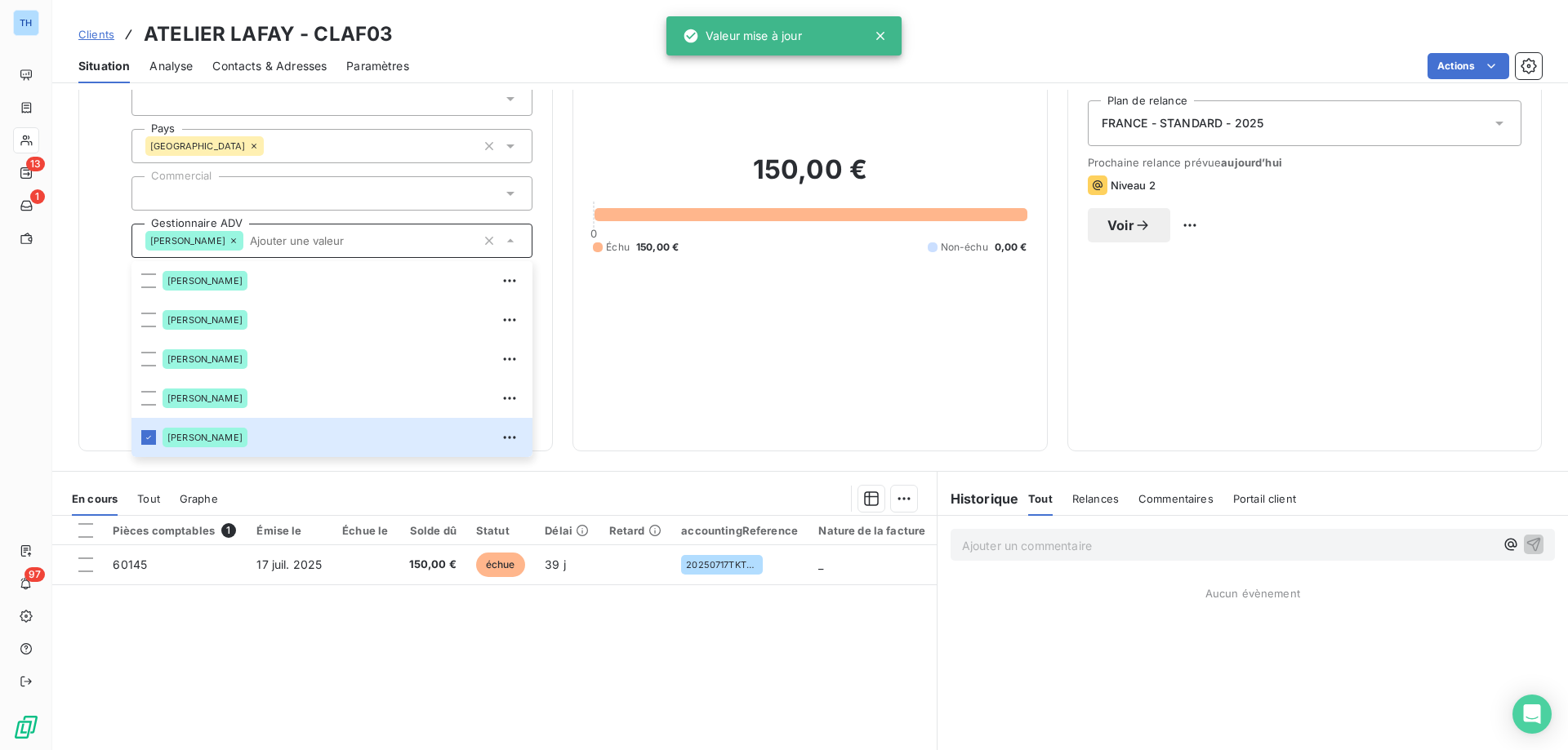
scroll to position [0, 0]
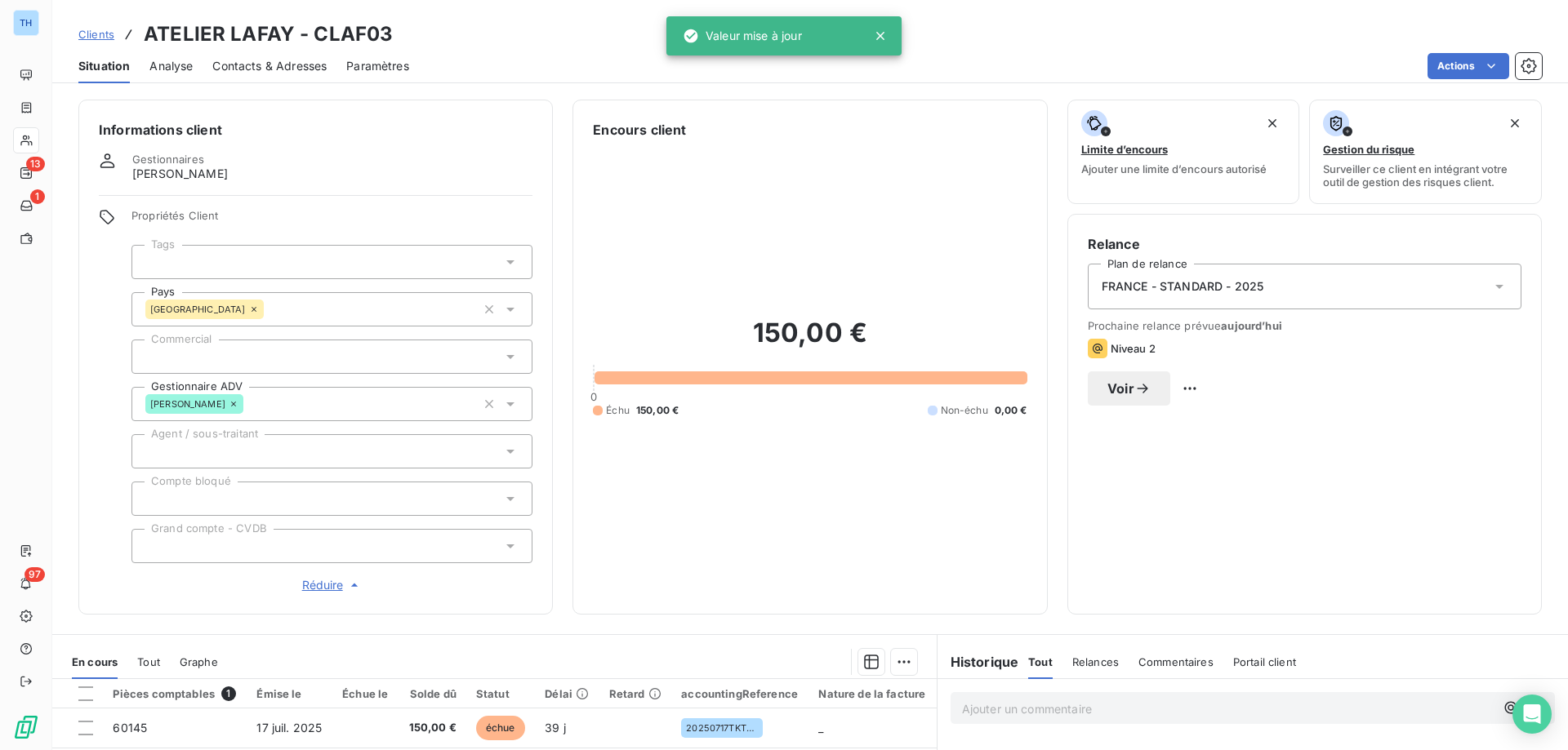
click at [244, 253] on div at bounding box center [331, 262] width 401 height 34
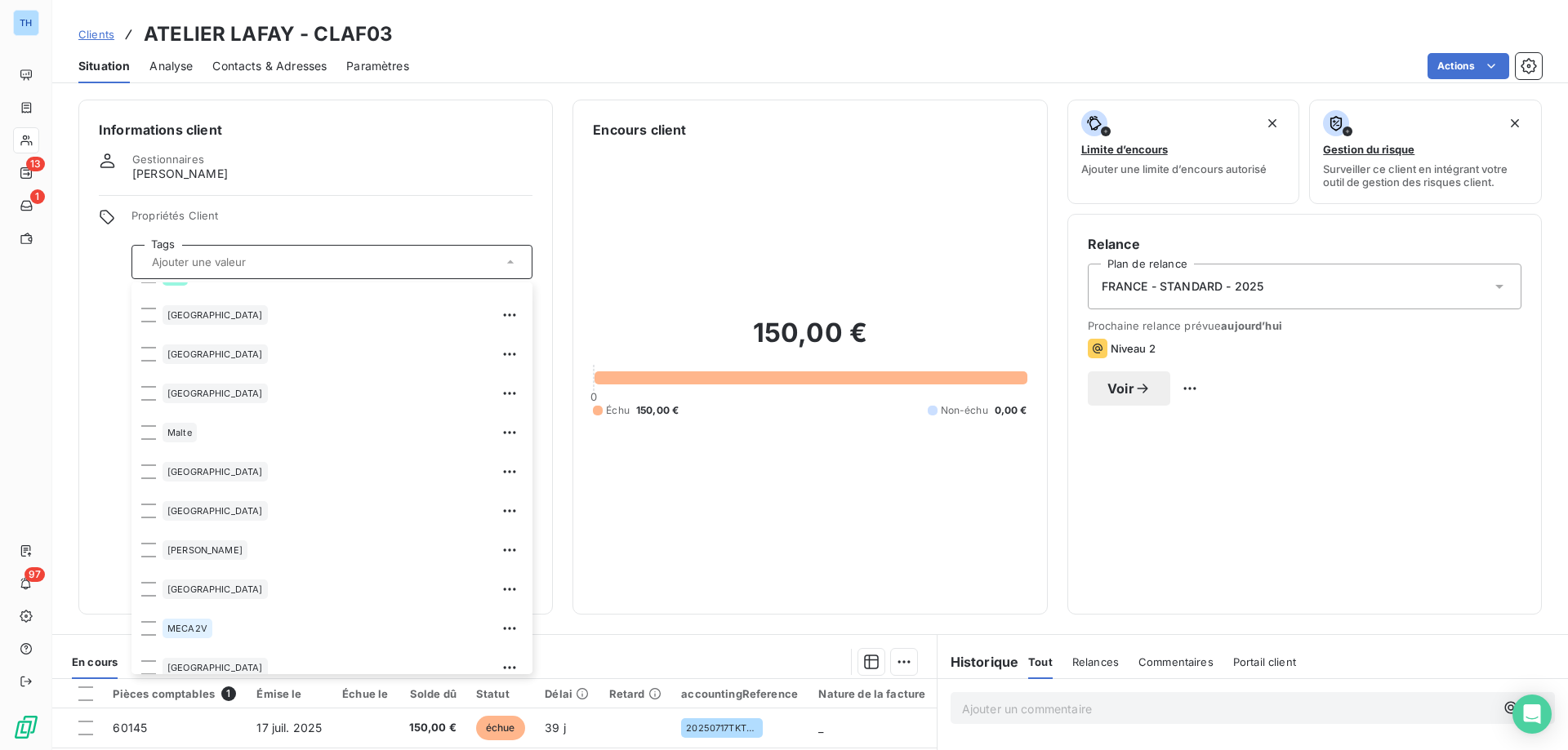
scroll to position [2939, 0]
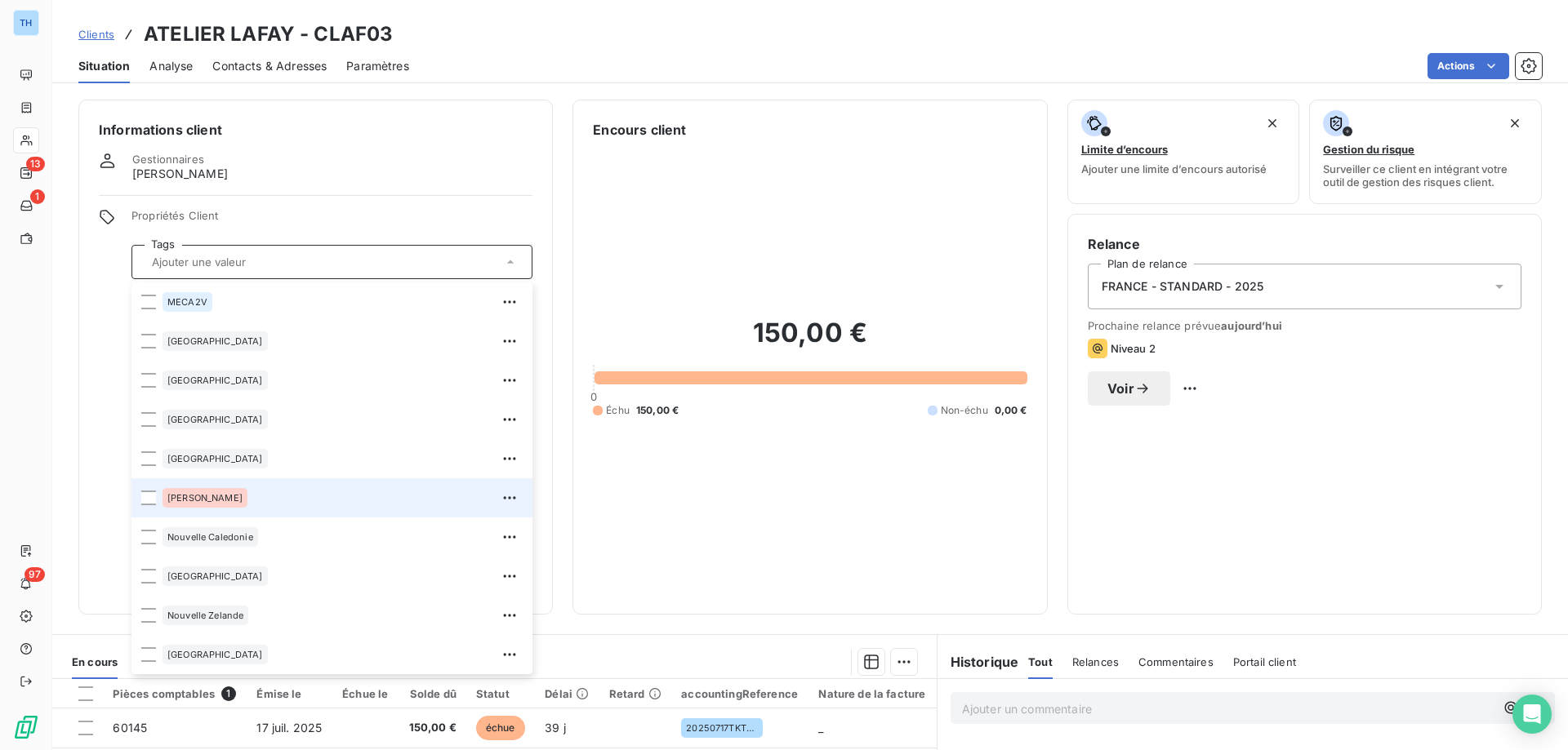
click at [277, 490] on div "[PERSON_NAME]" at bounding box center [342, 498] width 360 height 26
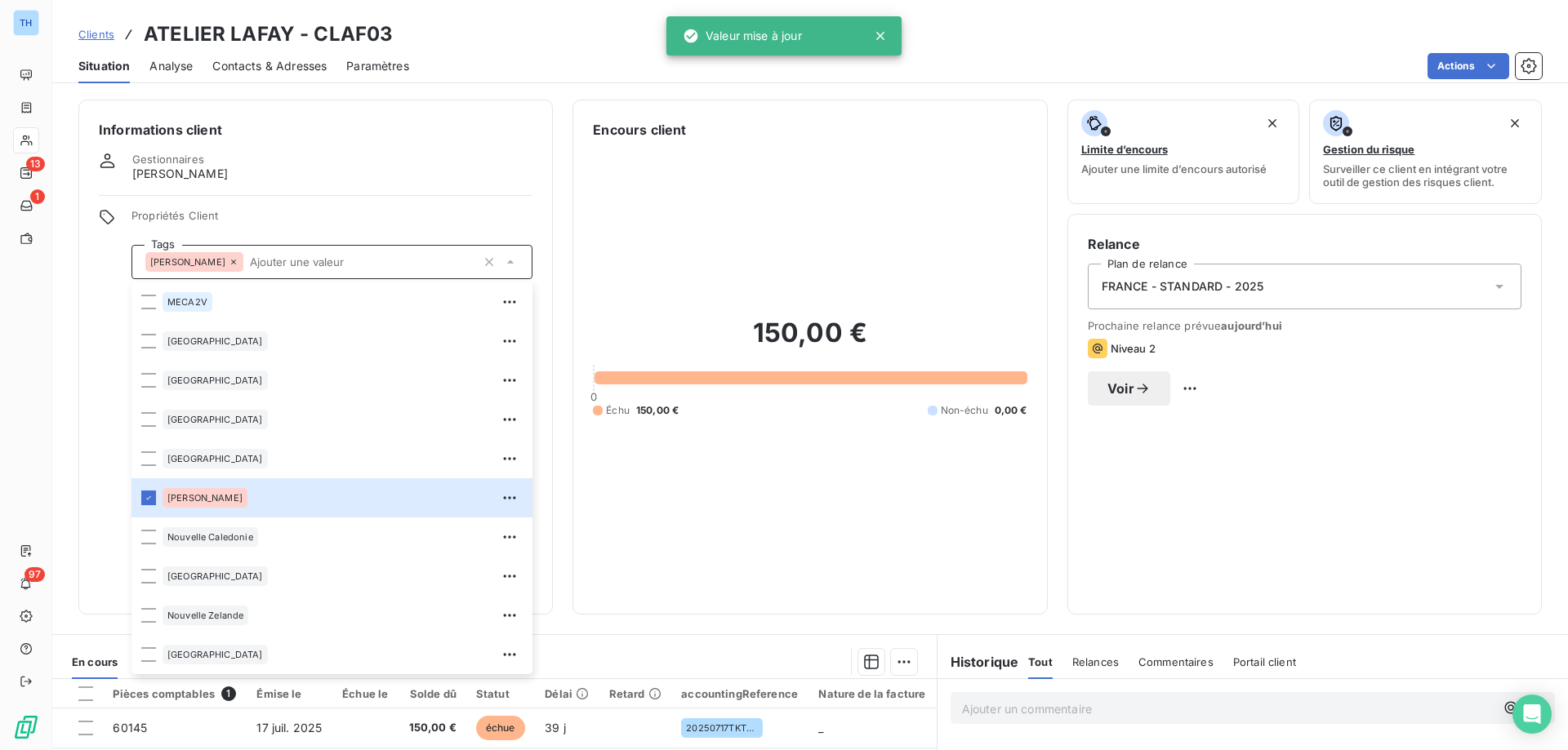
click at [107, 342] on div "Propriétés Client Tags [PERSON_NAME] [GEOGRAPHIC_DATA][PERSON_NAME][GEOGRAPHIC_…" at bounding box center [316, 402] width 434 height 385
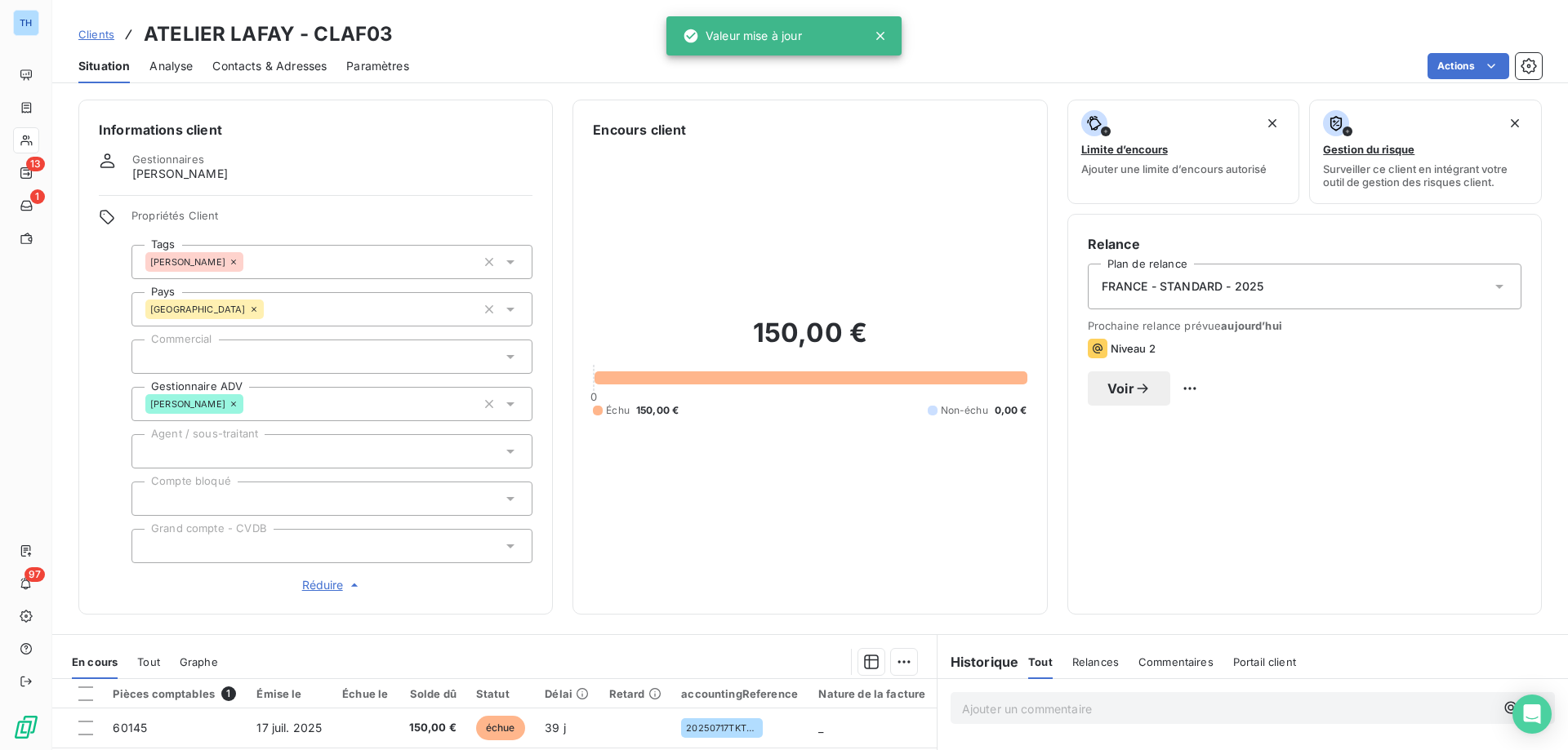
click at [226, 351] on div at bounding box center [331, 357] width 401 height 34
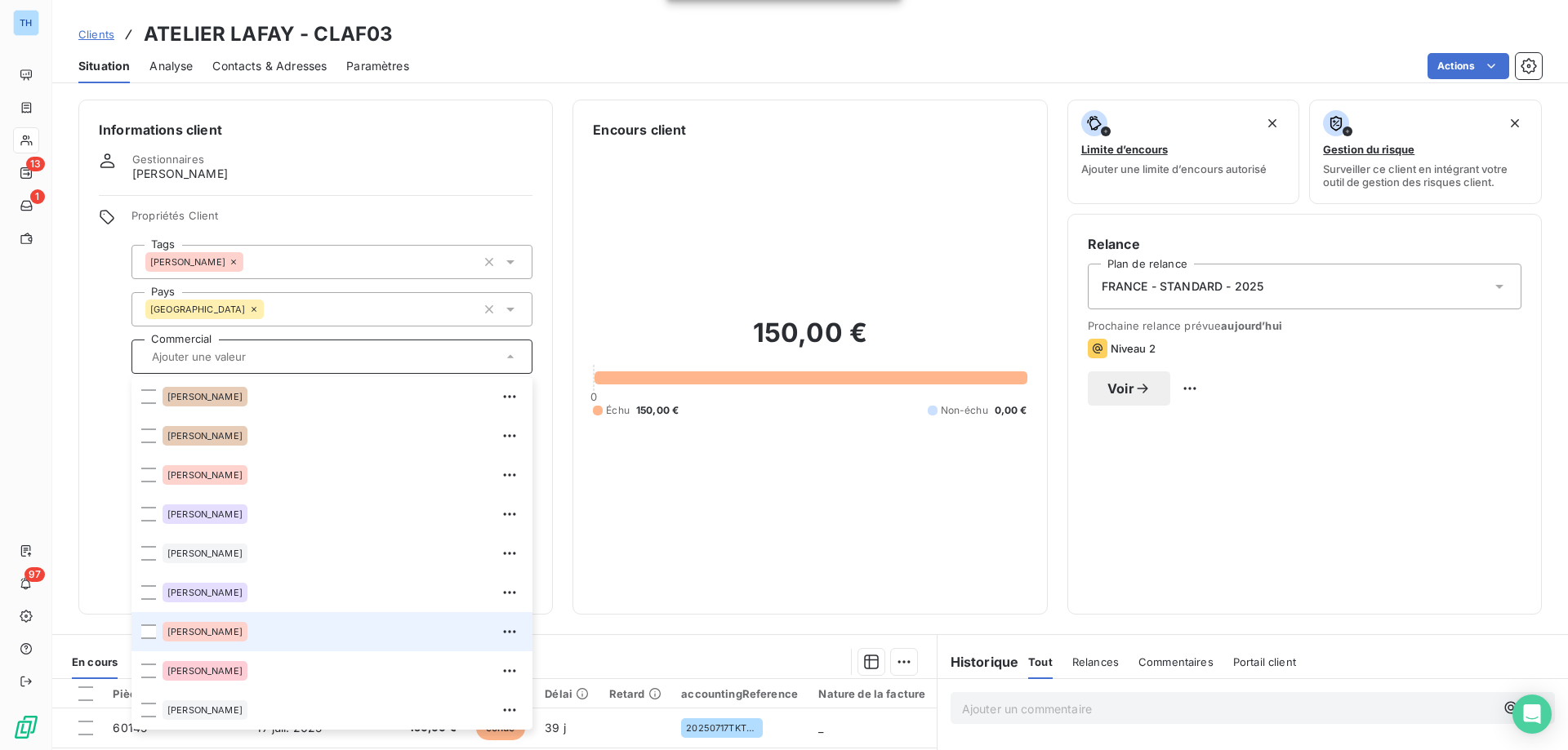
click at [261, 634] on div "[PERSON_NAME]" at bounding box center [342, 632] width 360 height 26
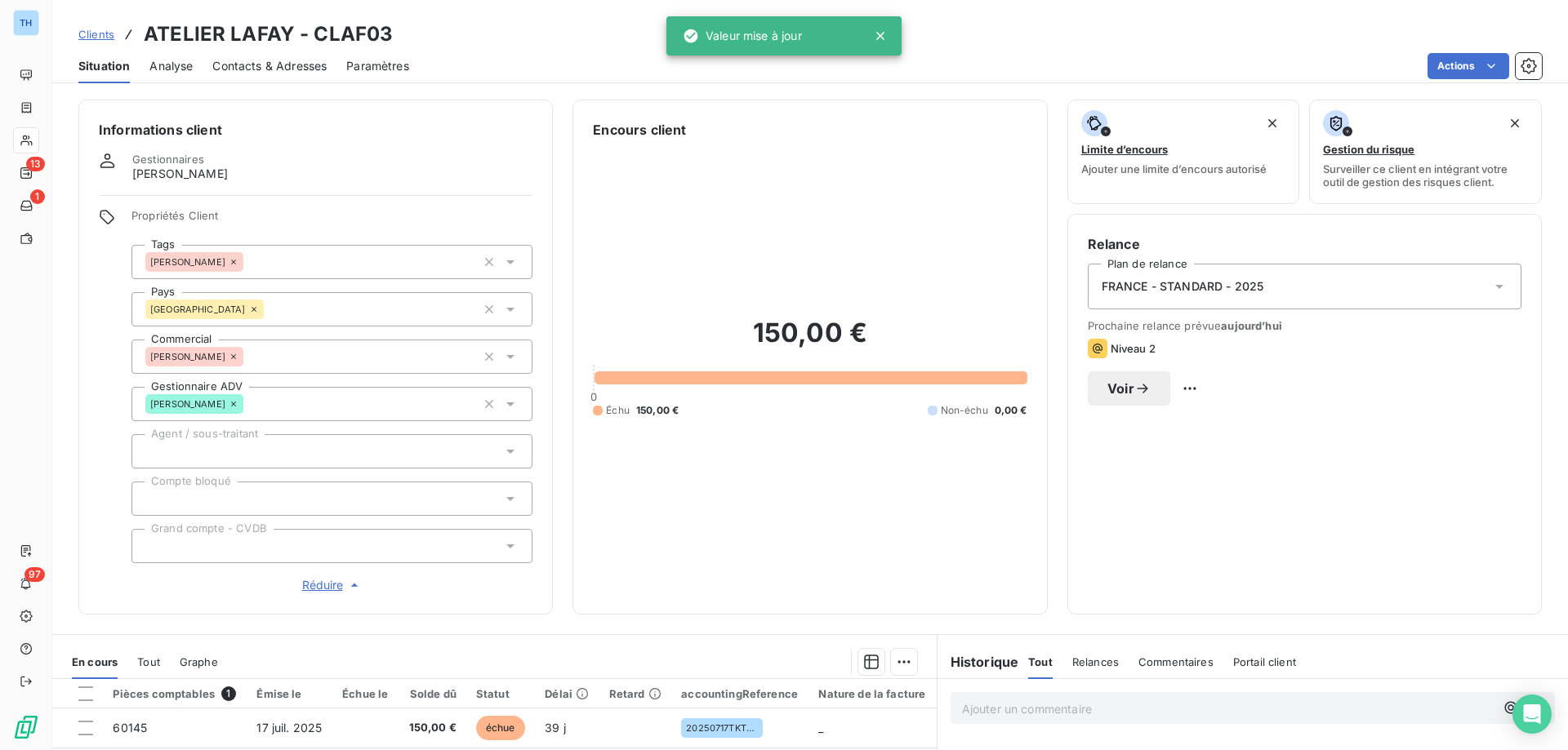
click at [100, 389] on div "Propriétés Client Tags [PERSON_NAME] Pays [GEOGRAPHIC_DATA] Commercial [PERSON_…" at bounding box center [316, 402] width 434 height 385
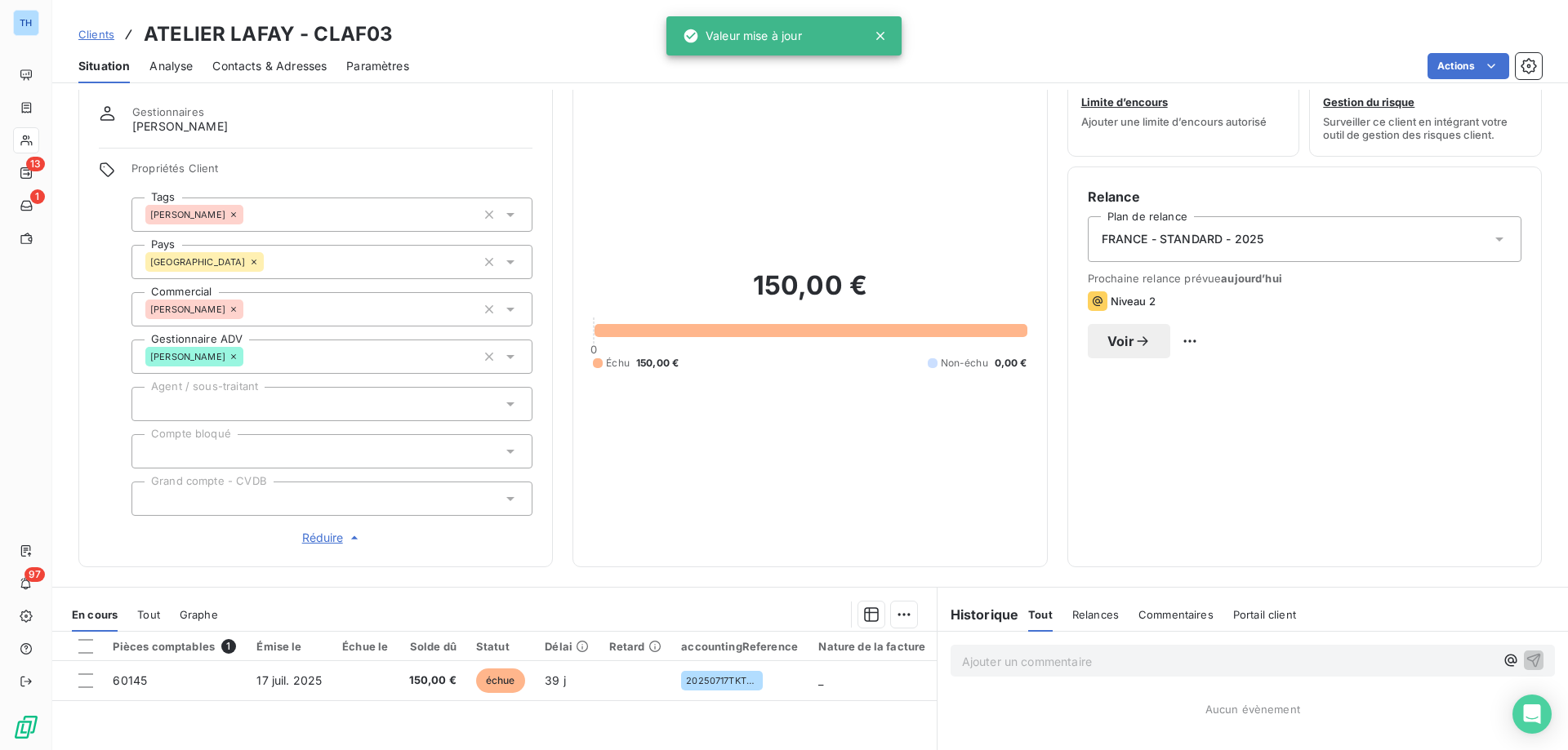
scroll to position [0, 0]
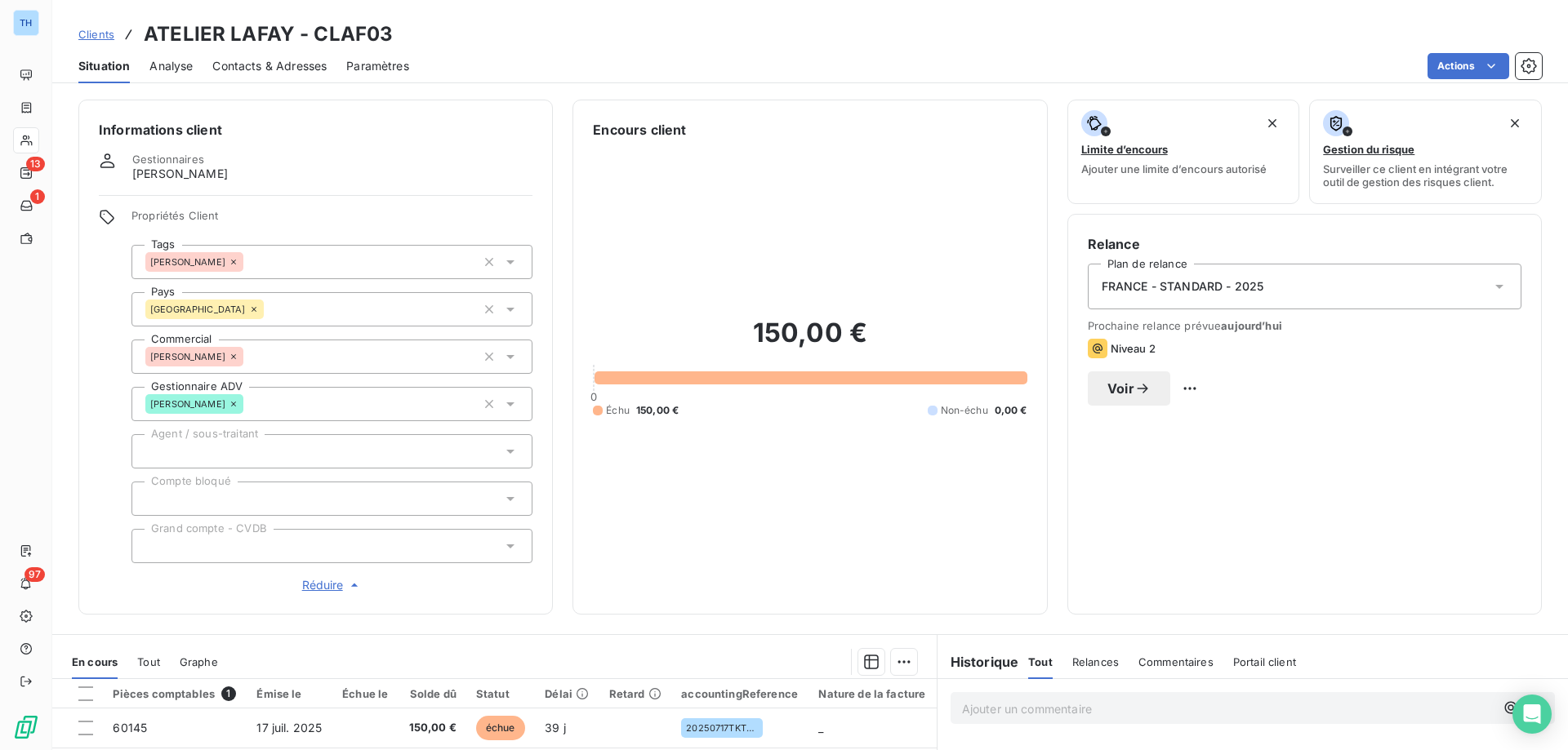
click at [261, 59] on span "Contacts & Adresses" at bounding box center [269, 66] width 114 height 16
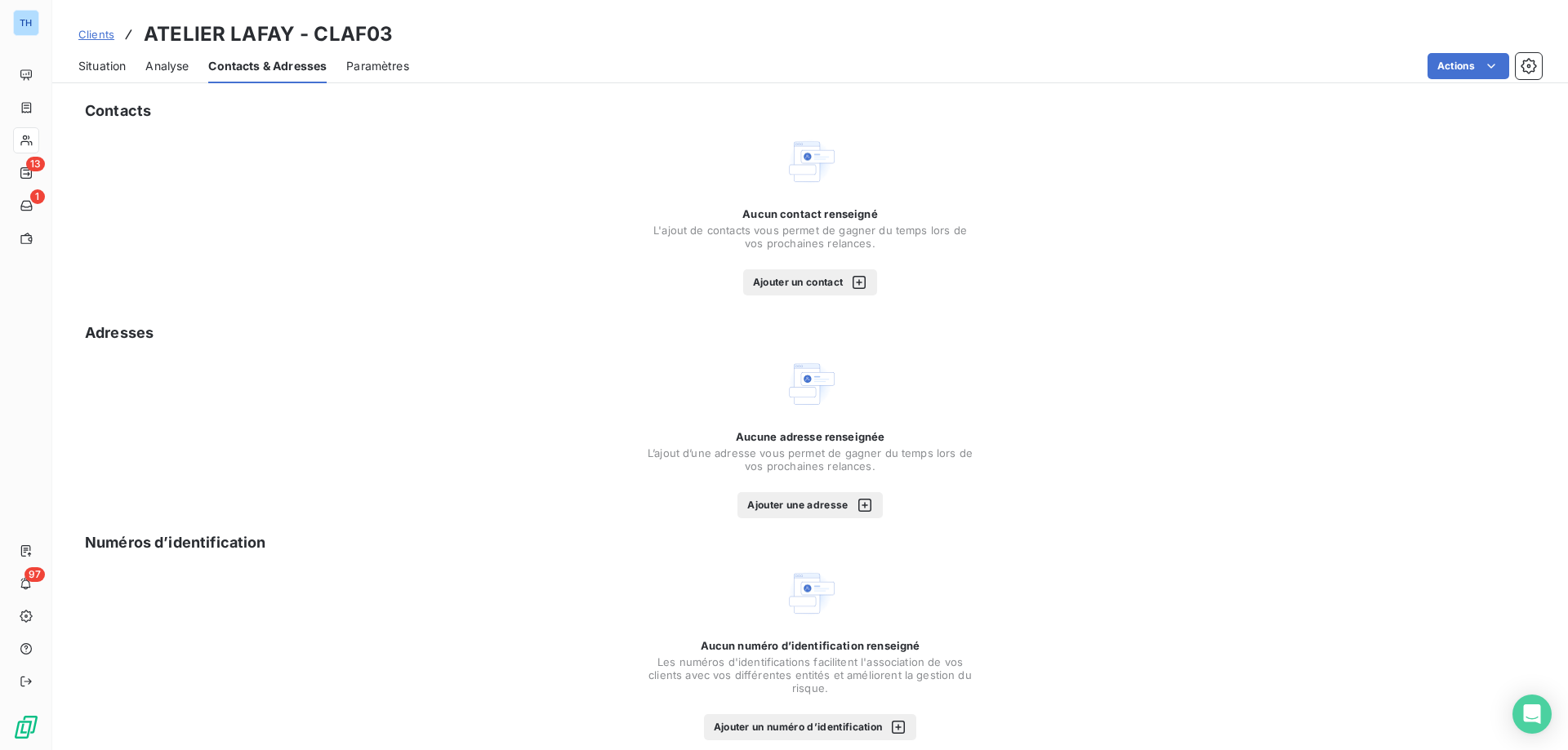
click at [815, 287] on button "Ajouter un contact" at bounding box center [810, 283] width 134 height 26
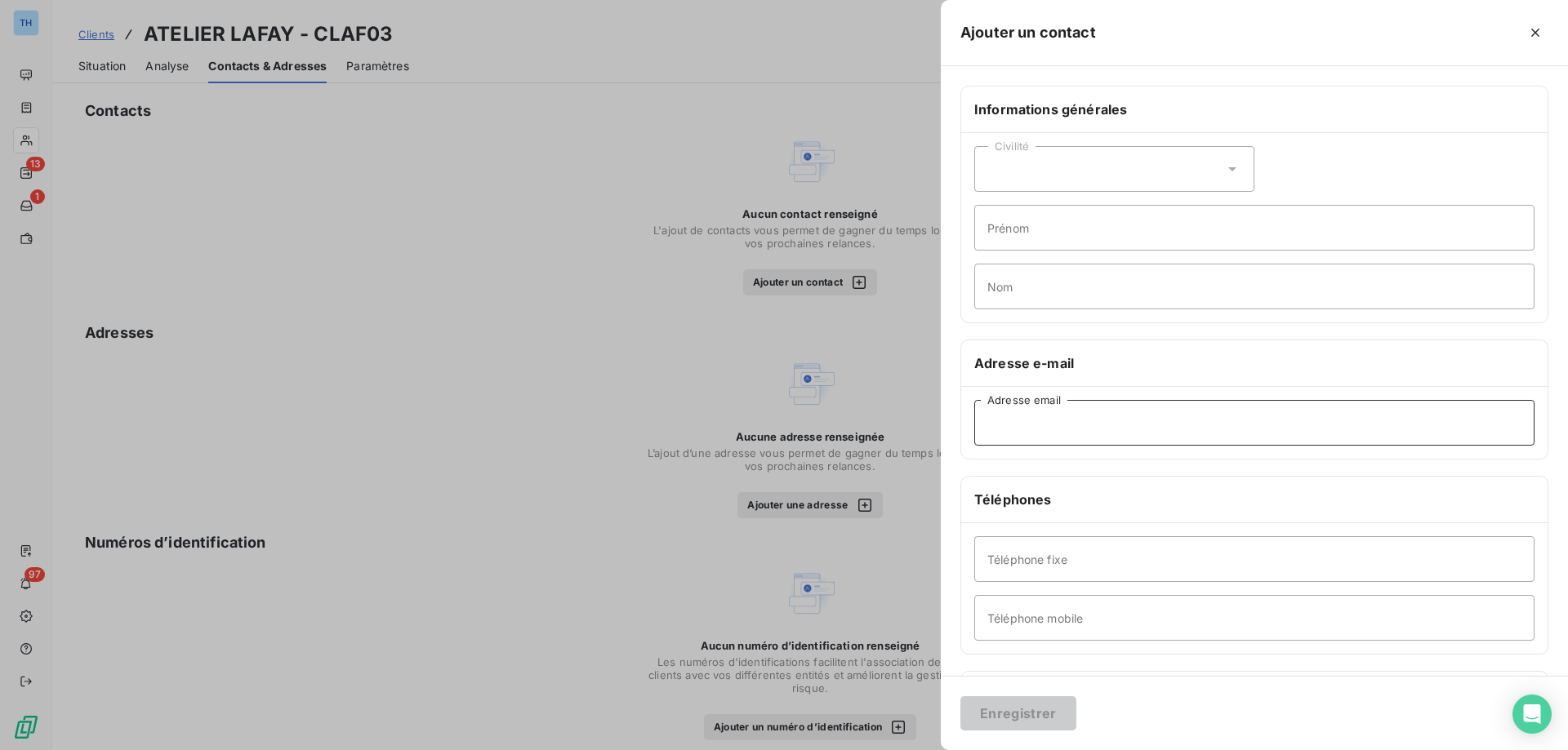
click at [1061, 420] on input "Adresse email" at bounding box center [1253, 423] width 560 height 46
paste input "[EMAIL_ADDRESS][DOMAIN_NAME]"
type input "[EMAIL_ADDRESS][DOMAIN_NAME]"
click at [1052, 186] on div "Civilité" at bounding box center [1114, 169] width 280 height 46
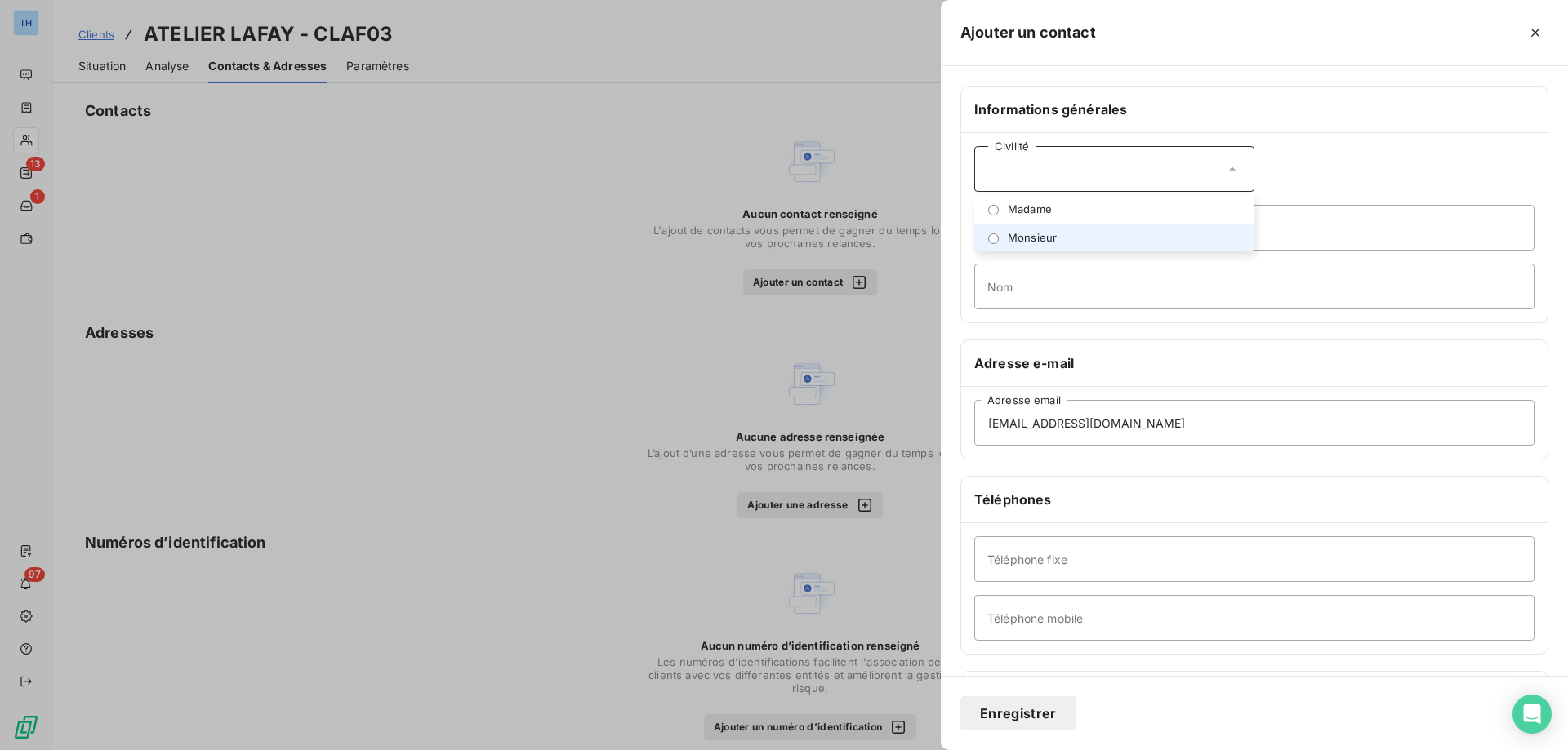
click at [1036, 238] on span "Monsieur" at bounding box center [1032, 238] width 49 height 16
click at [1037, 222] on input "Prénom" at bounding box center [1253, 228] width 560 height 46
type input "[PERSON_NAME]"
type input "LAFAY"
click at [1037, 617] on input "Téléphone mobile" at bounding box center [1253, 618] width 560 height 46
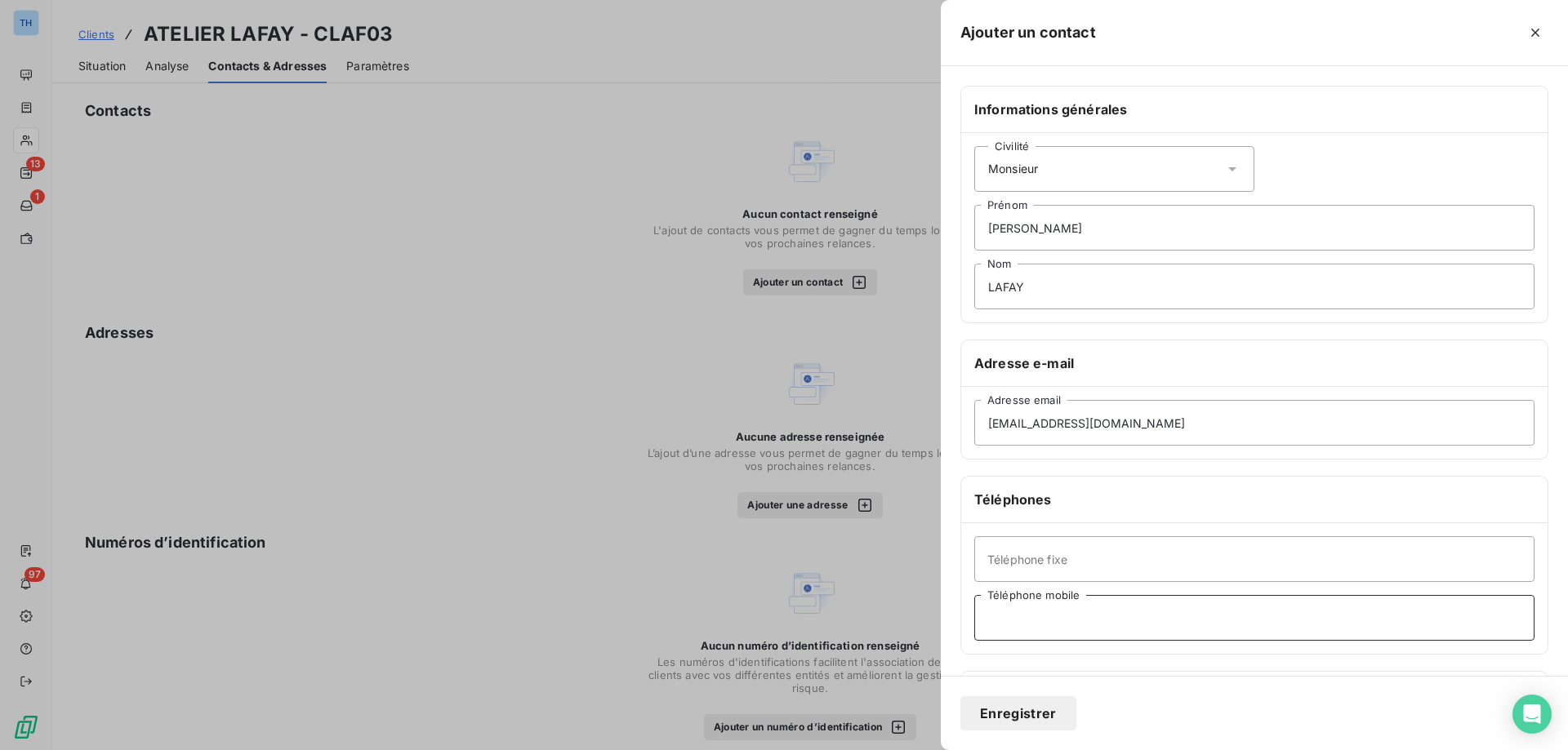
paste input "[PHONE_NUMBER]"
type input "[PHONE_NUMBER]"
click at [997, 723] on button "Enregistrer" at bounding box center [1017, 714] width 116 height 34
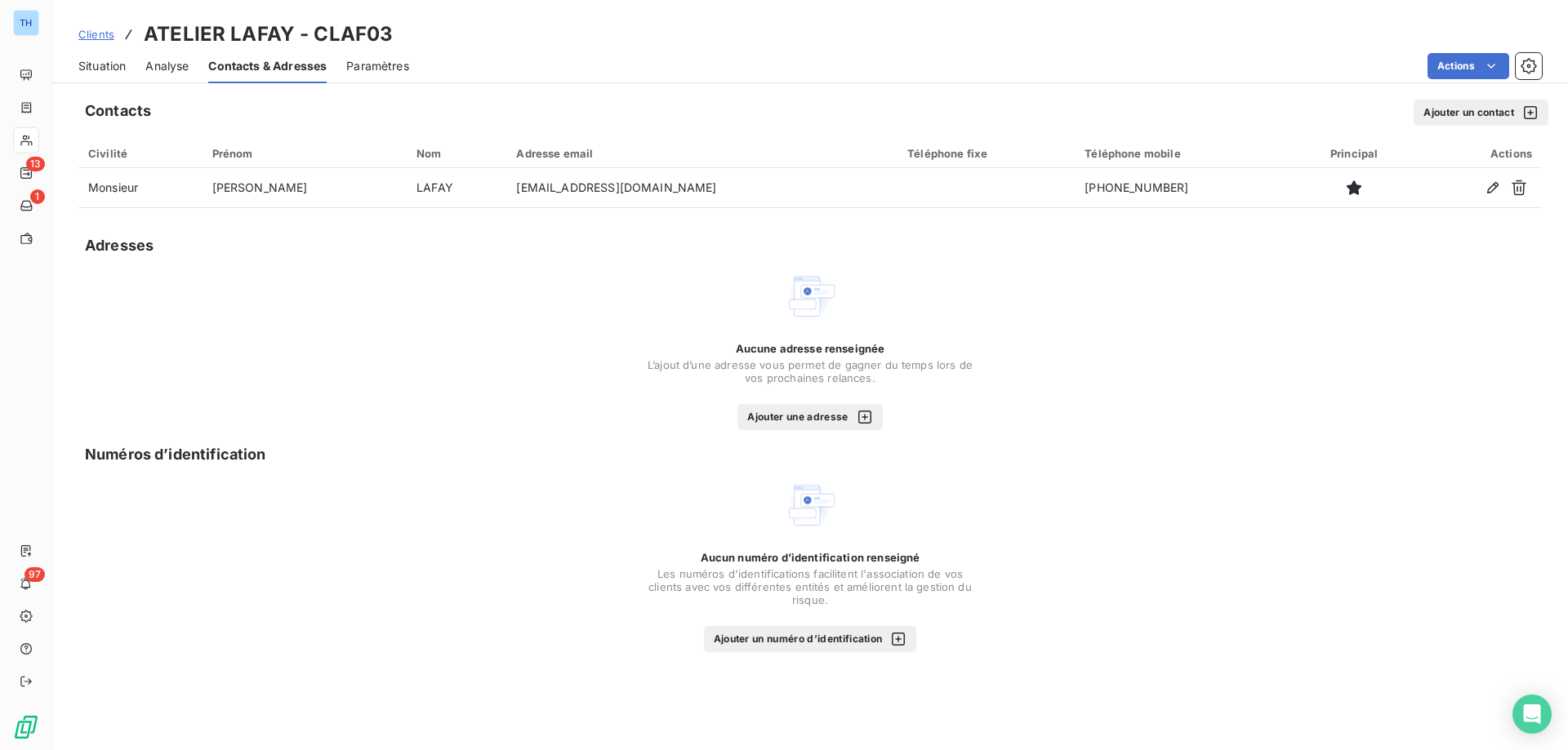
click at [80, 63] on span "Situation" at bounding box center [102, 66] width 48 height 16
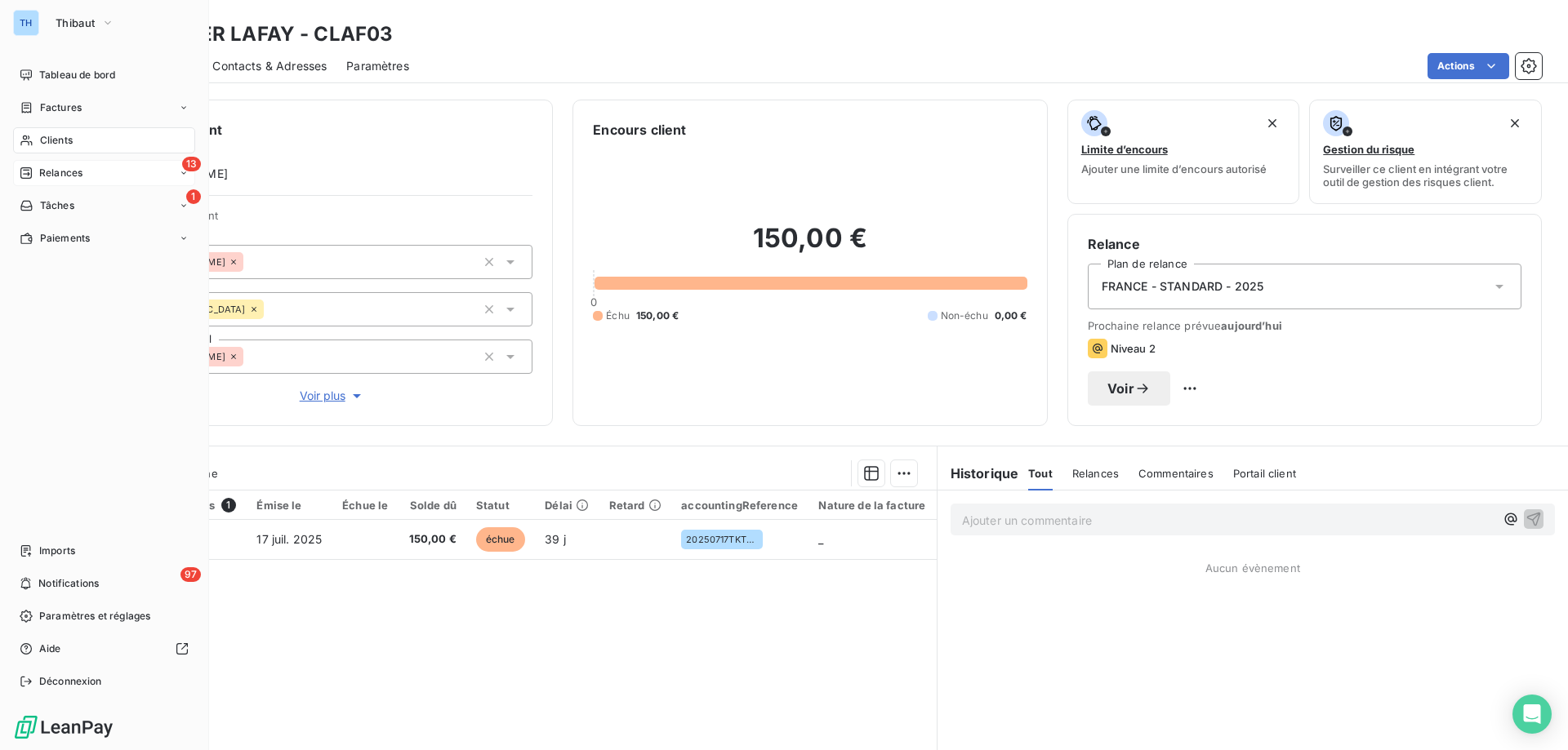
click at [25, 176] on icon at bounding box center [26, 173] width 13 height 13
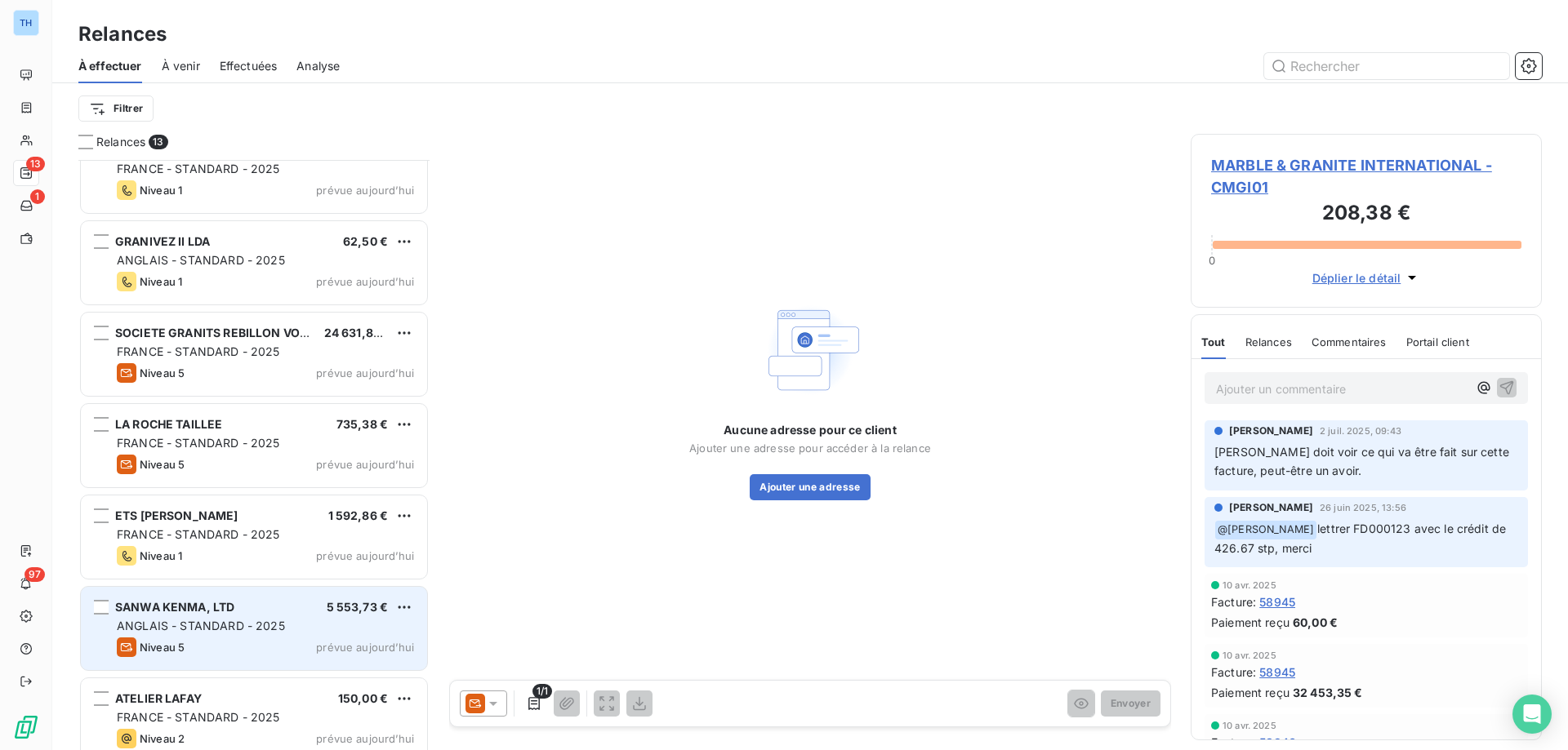
scroll to position [599, 0]
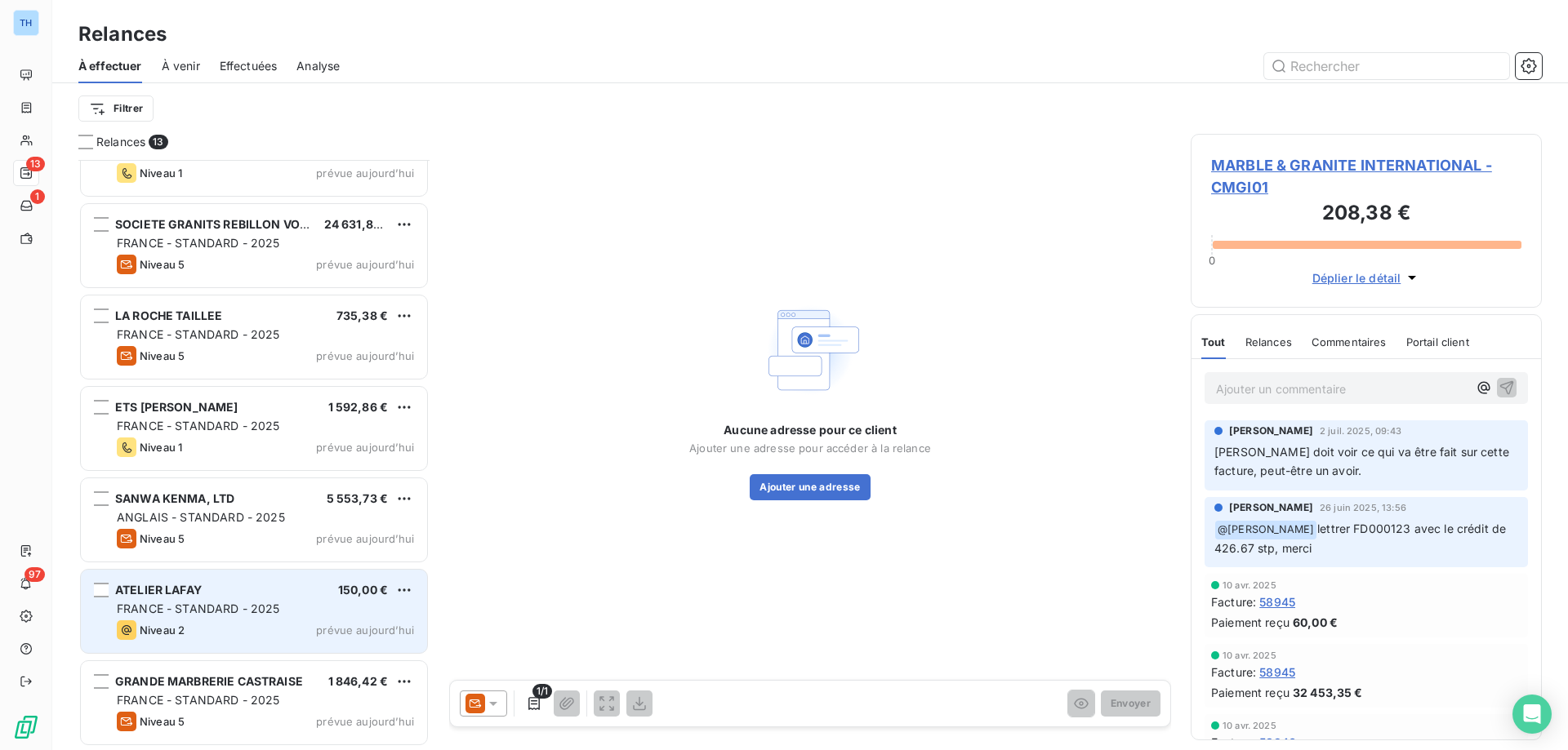
click at [261, 593] on div "ATELIER LAFAY 150,00 €" at bounding box center [265, 590] width 298 height 15
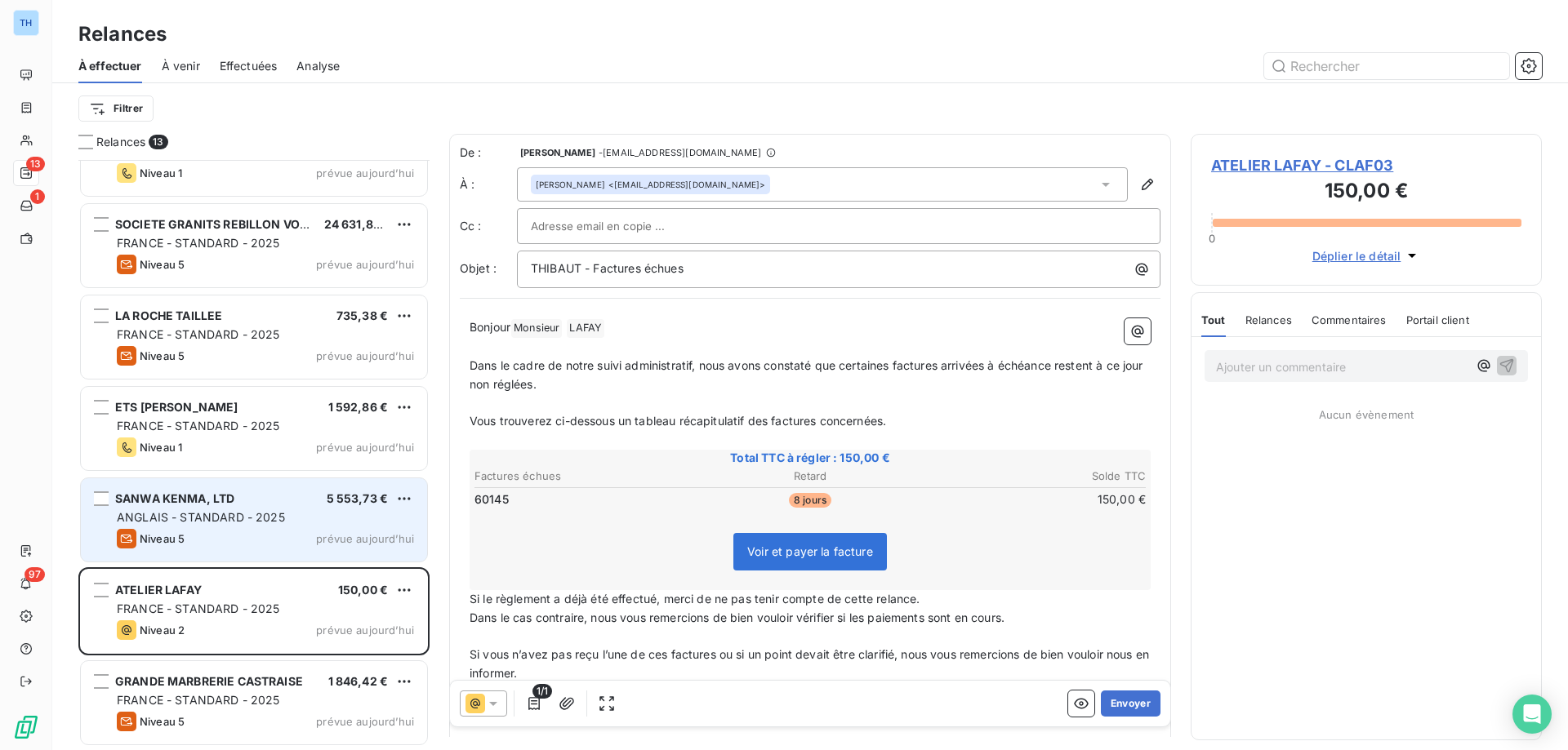
click at [242, 522] on span "ANGLAIS - STANDARD - 2025" at bounding box center [200, 517] width 168 height 14
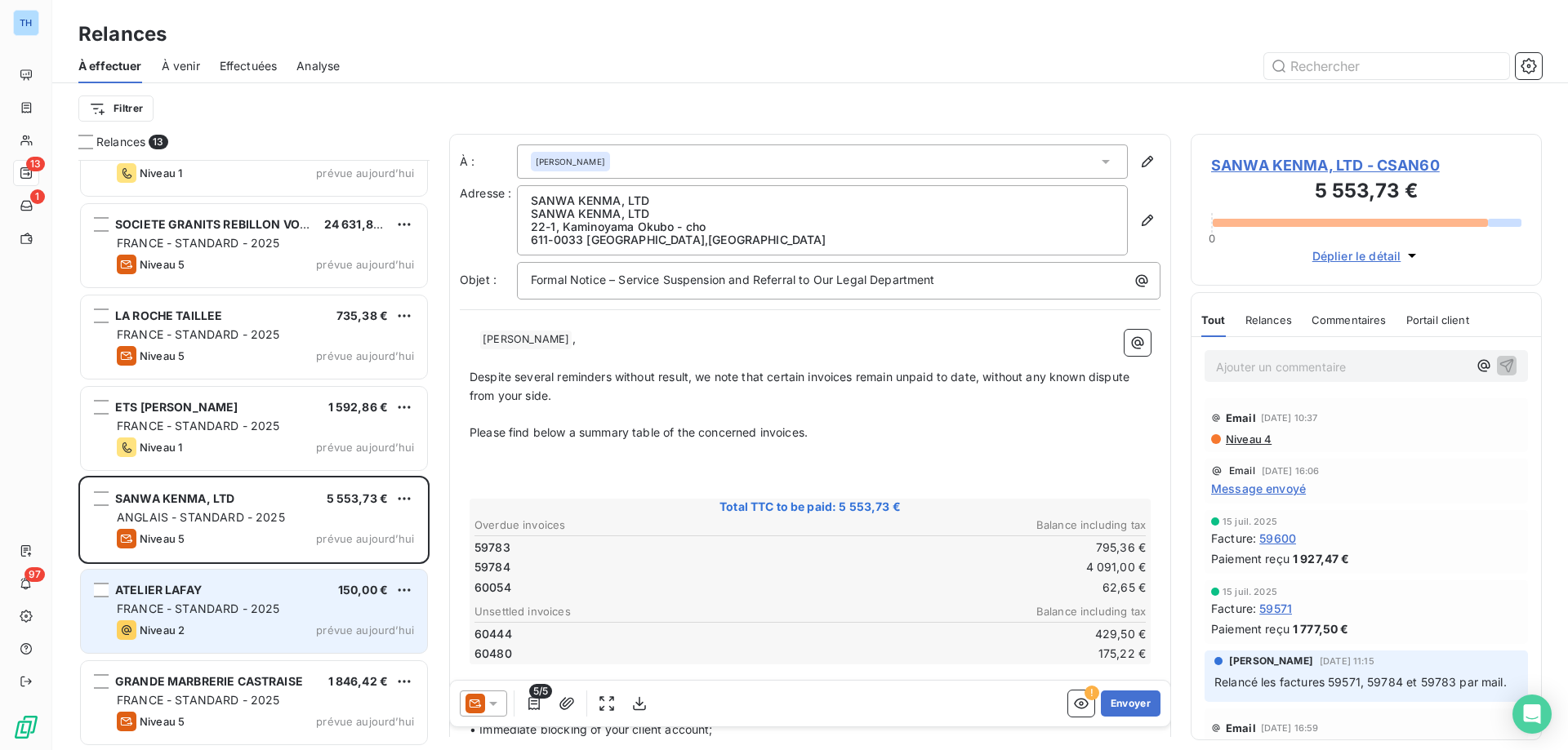
scroll to position [578, 339]
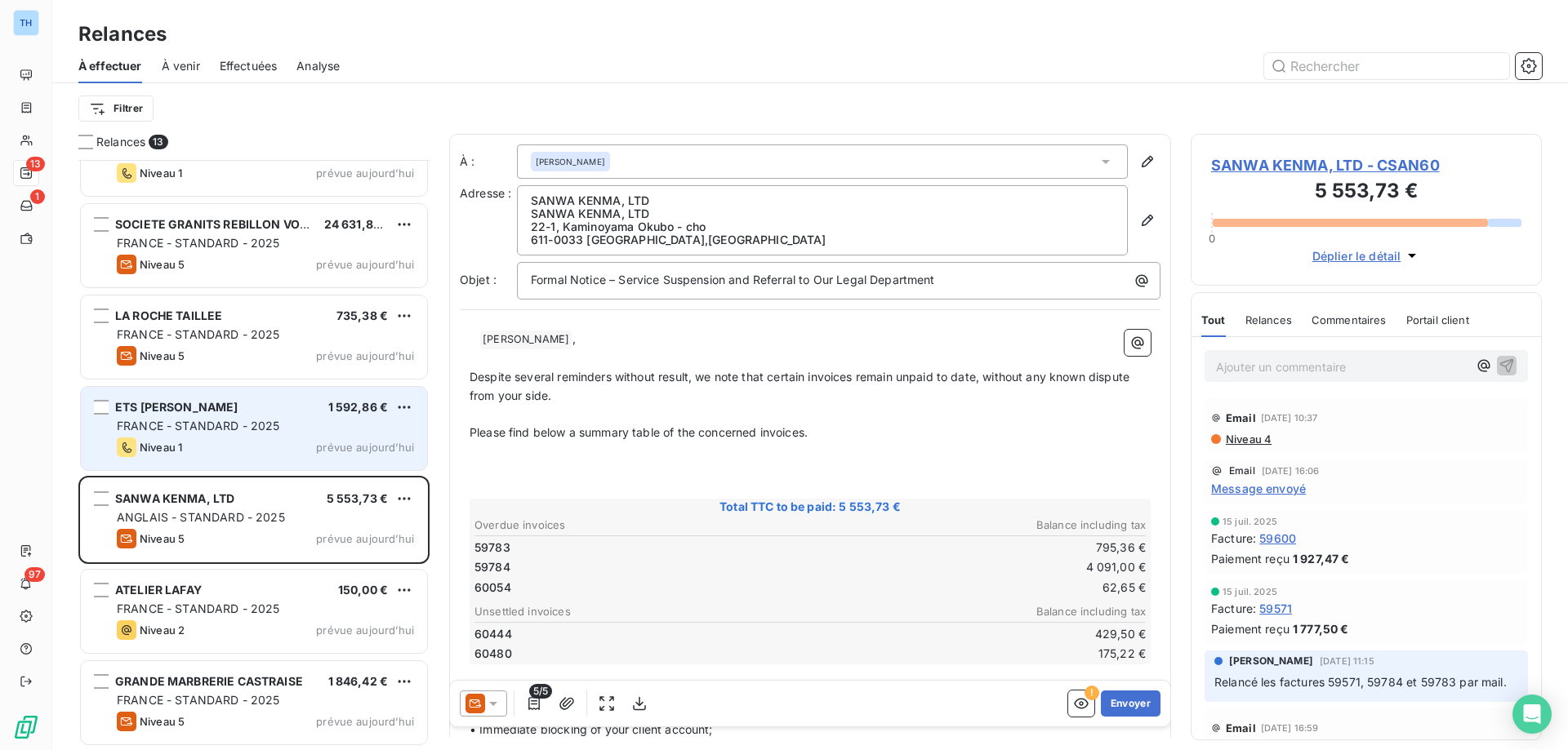
click at [267, 441] on div "Niveau 1 prévue aujourd’hui" at bounding box center [265, 448] width 298 height 20
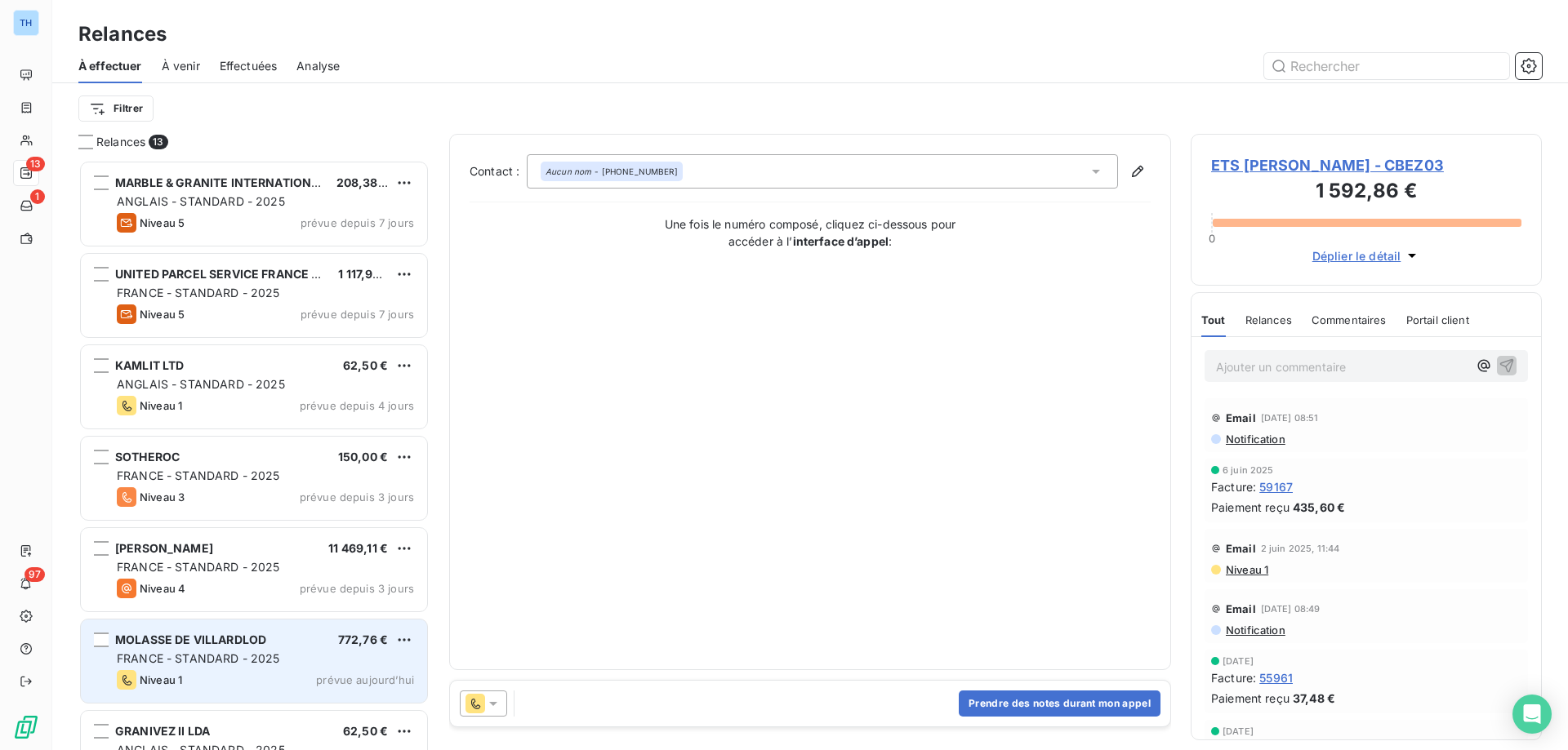
click at [202, 645] on span "MOLASSE DE VILLARDLOD" at bounding box center [190, 639] width 151 height 14
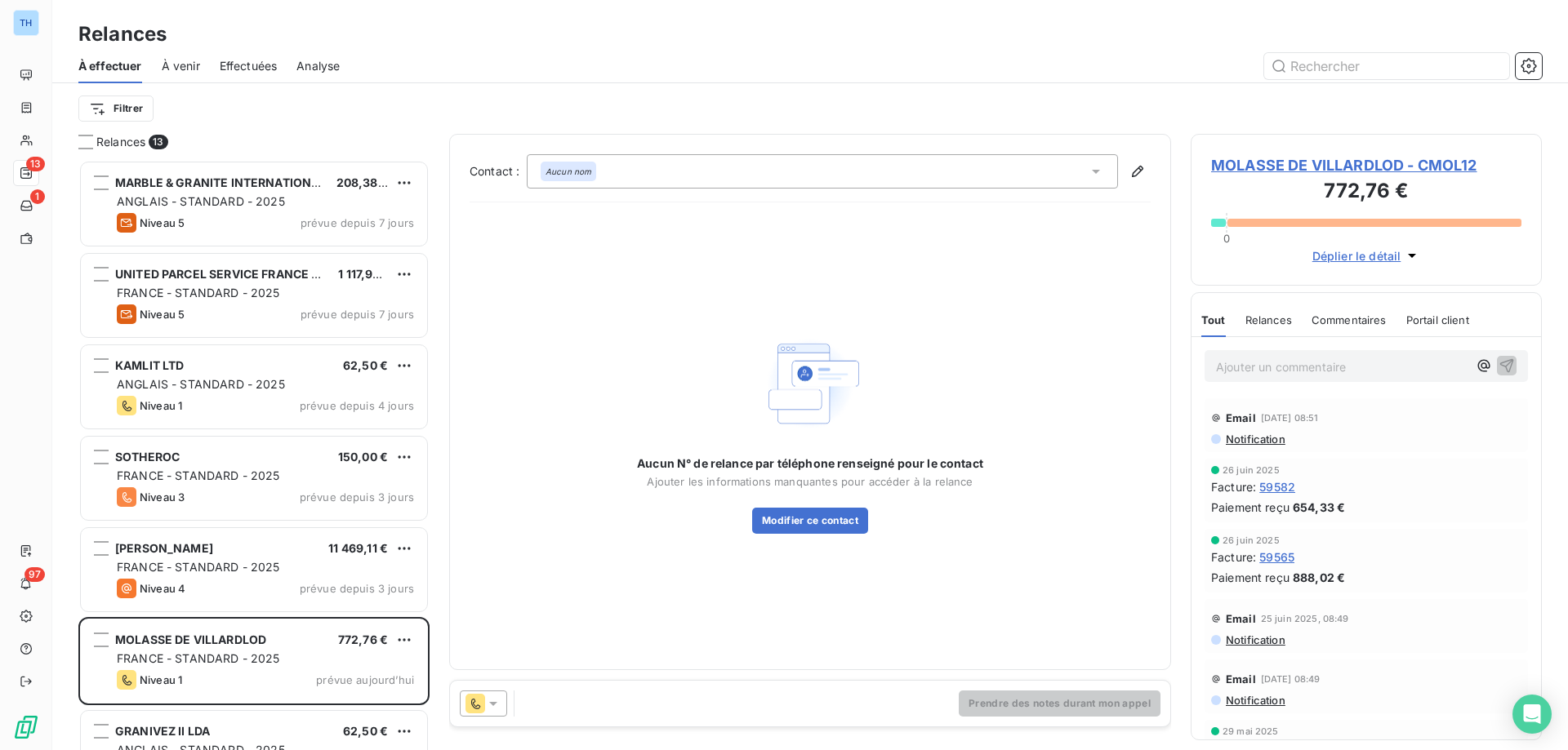
click at [1310, 161] on span "MOLASSE DE VILLARDLOD - CMOL12" at bounding box center [1366, 165] width 311 height 22
